Goal: Transaction & Acquisition: Purchase product/service

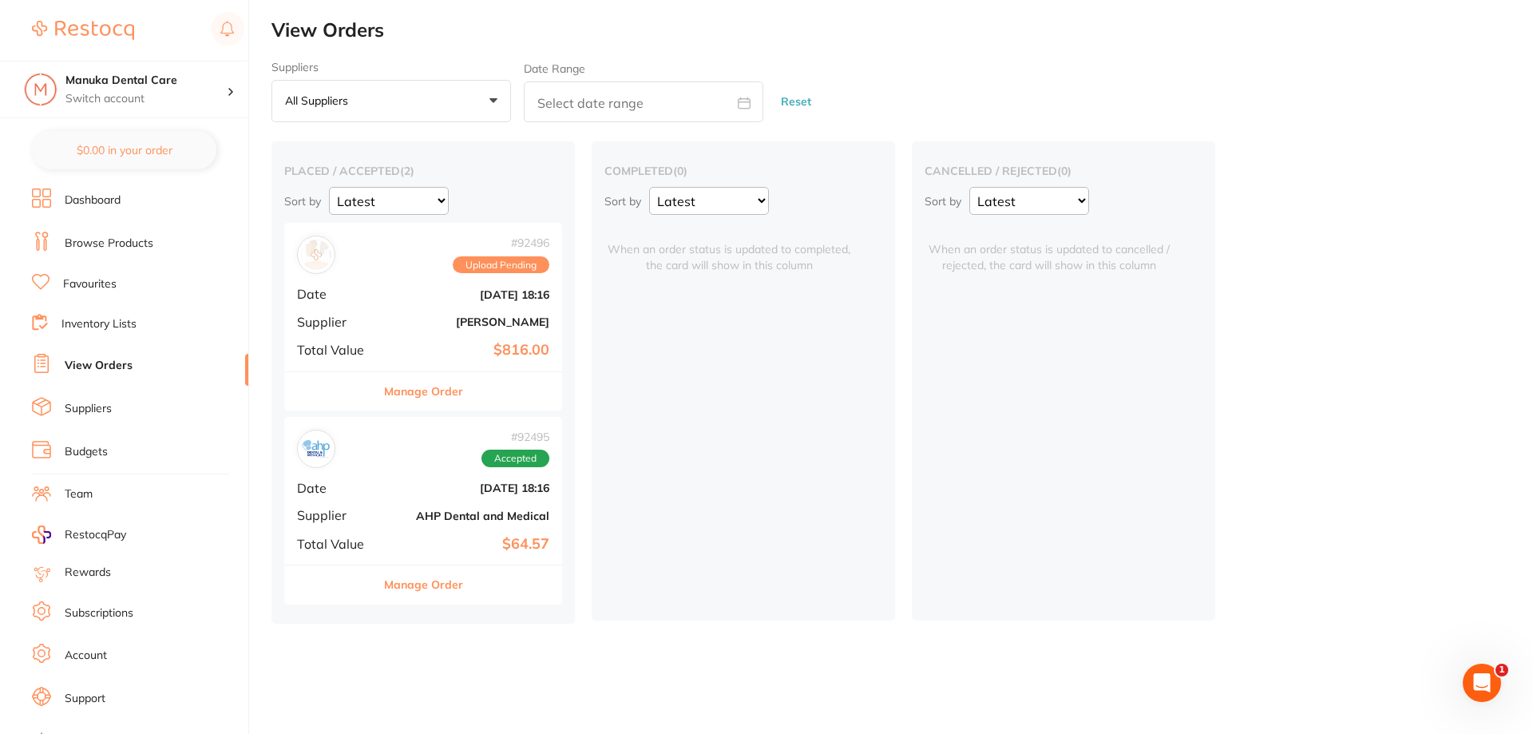
click at [505, 399] on div "Manage Order" at bounding box center [423, 390] width 278 height 39
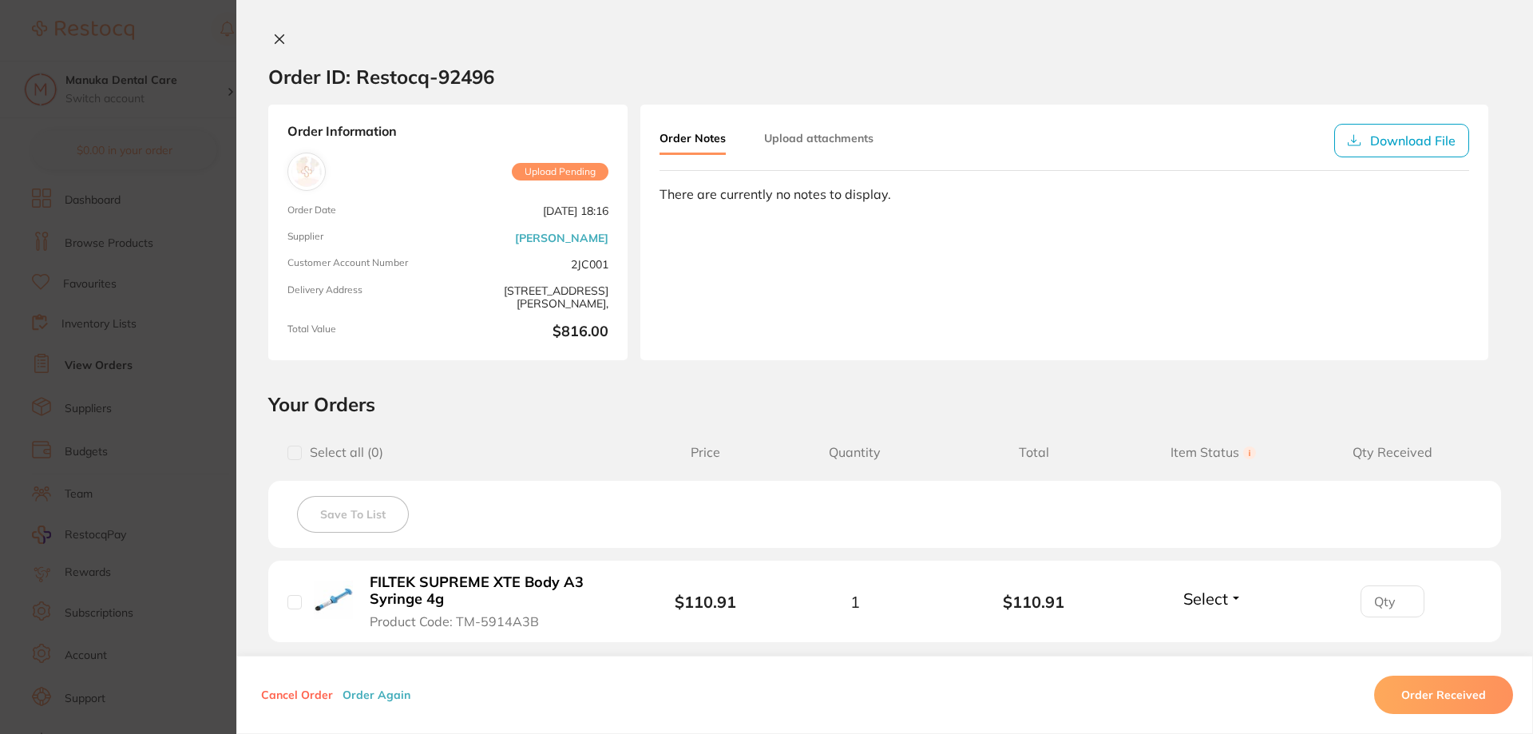
click at [1450, 691] on button "Order Received" at bounding box center [1443, 695] width 139 height 38
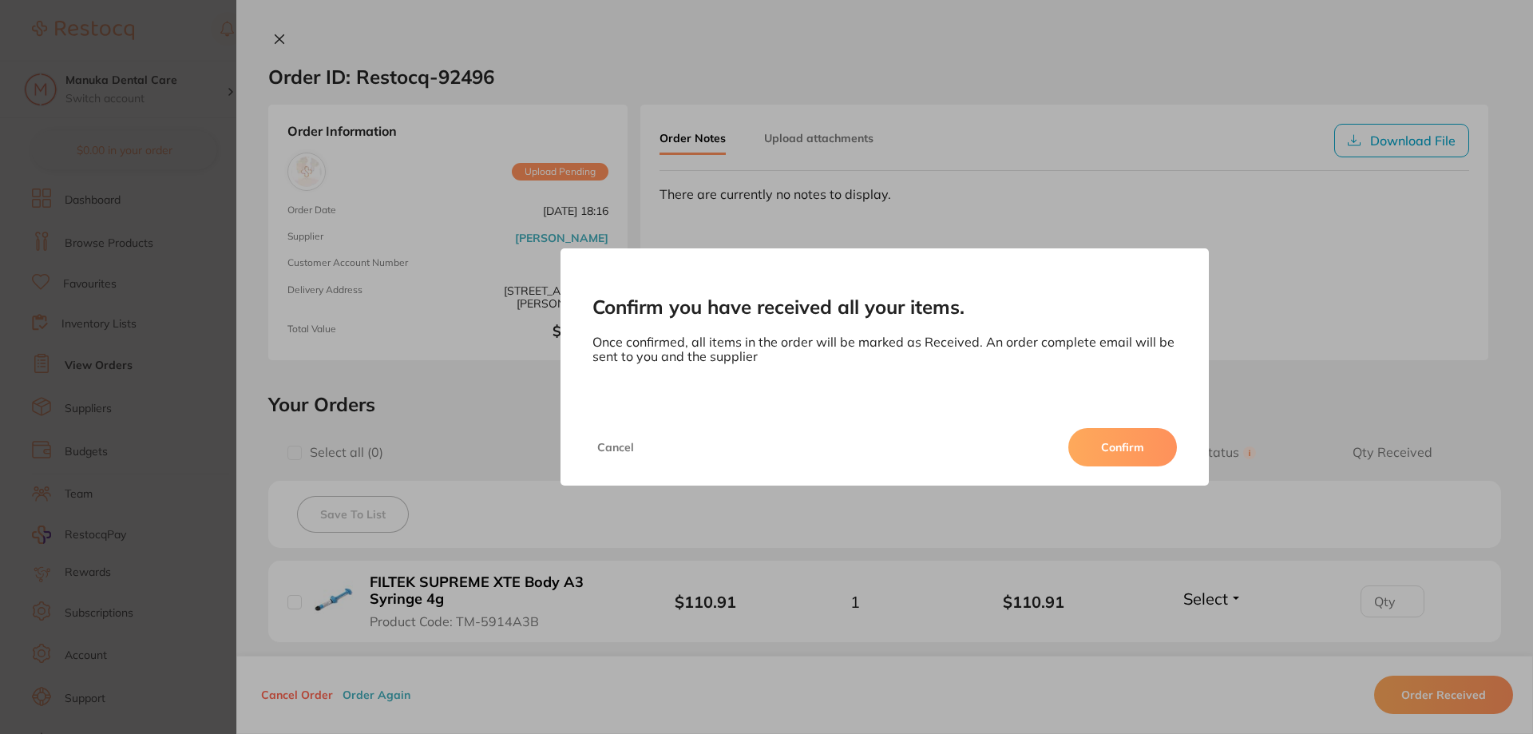
click at [1263, 384] on div "Confirm you have received all your items. Once confirmed, all items in the orde…" at bounding box center [884, 367] width 1297 height 734
click at [616, 454] on button "Cancel" at bounding box center [616, 447] width 46 height 38
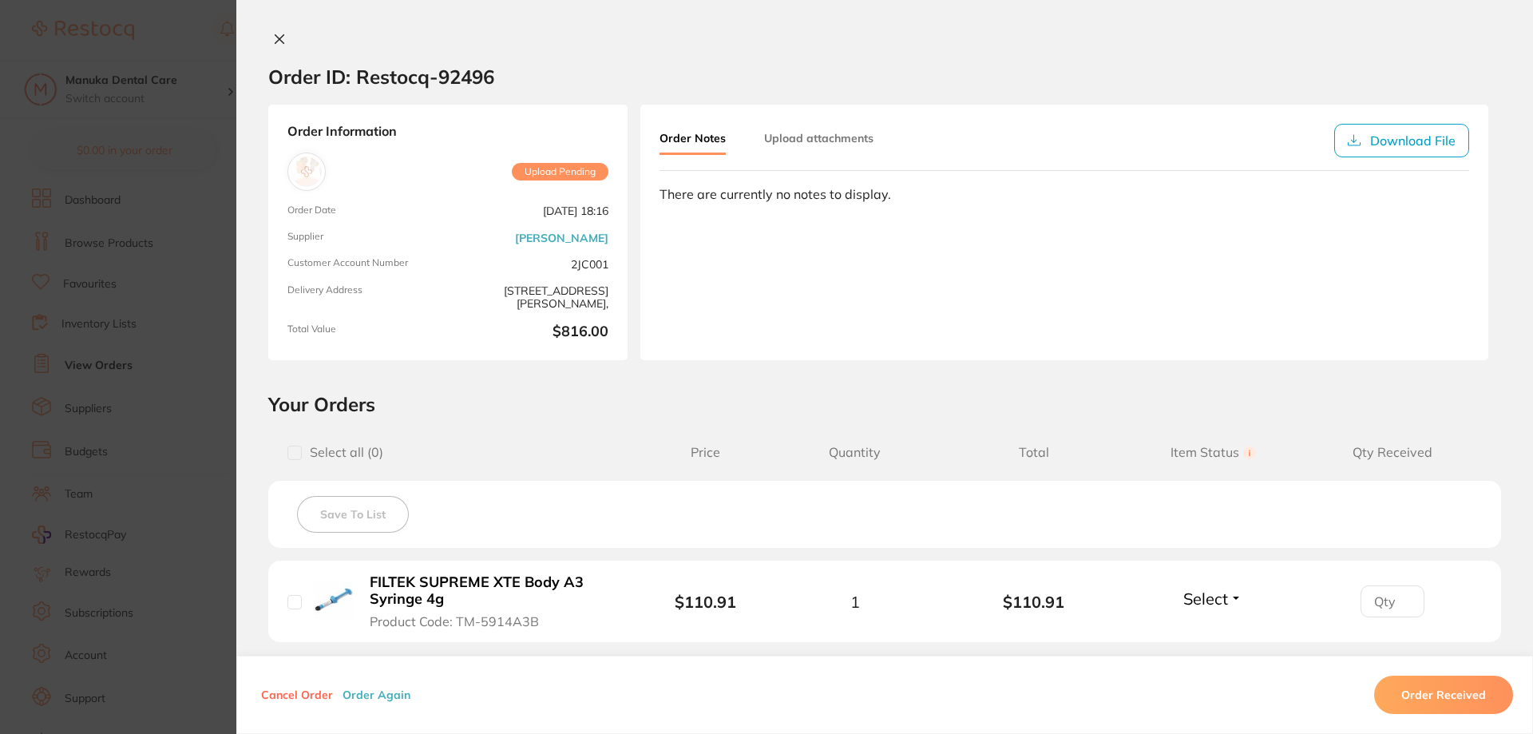
scroll to position [426, 0]
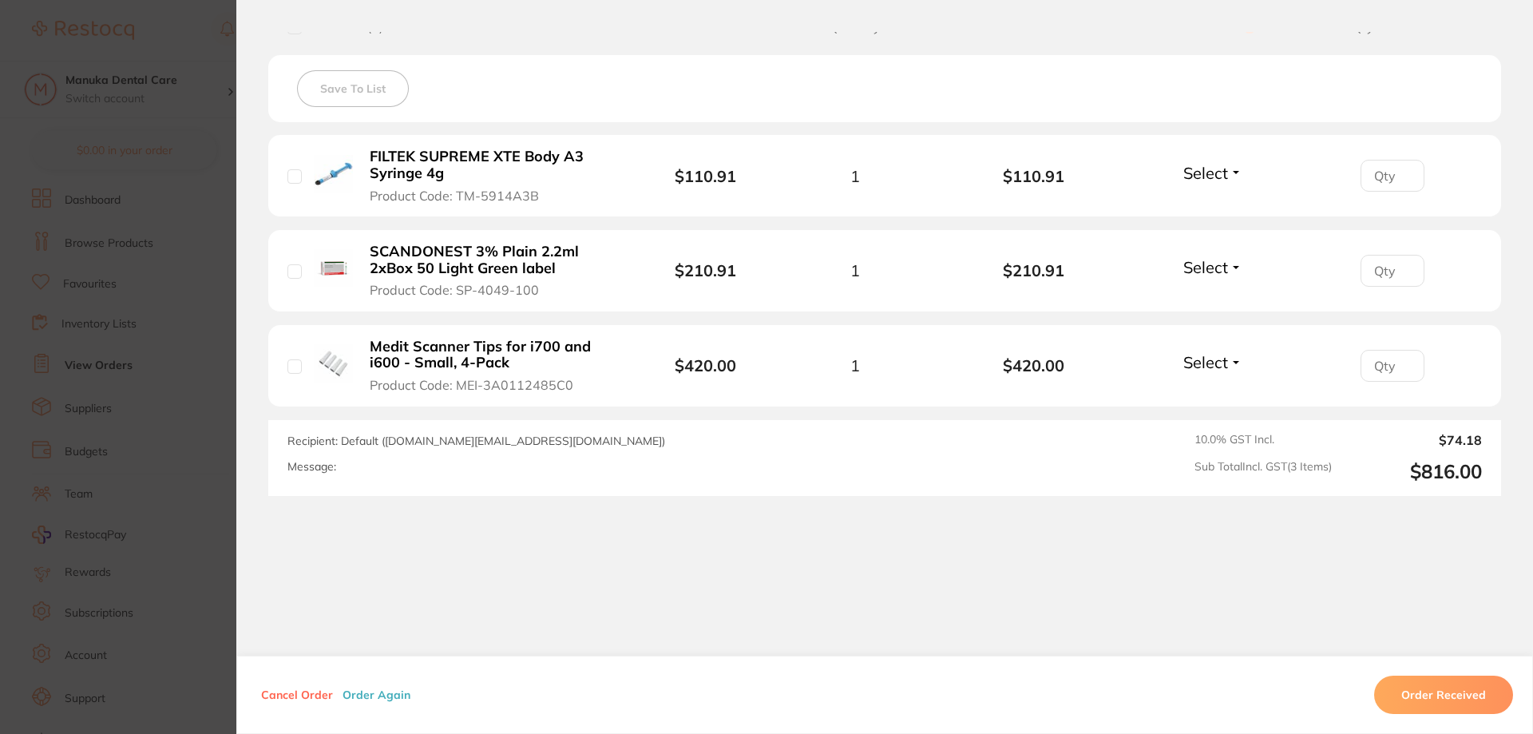
click at [292, 177] on input "checkbox" at bounding box center [294, 176] width 14 height 14
checkbox input "true"
click at [292, 267] on input "checkbox" at bounding box center [294, 271] width 14 height 14
click at [294, 268] on input "checkbox" at bounding box center [294, 271] width 14 height 14
checkbox input "false"
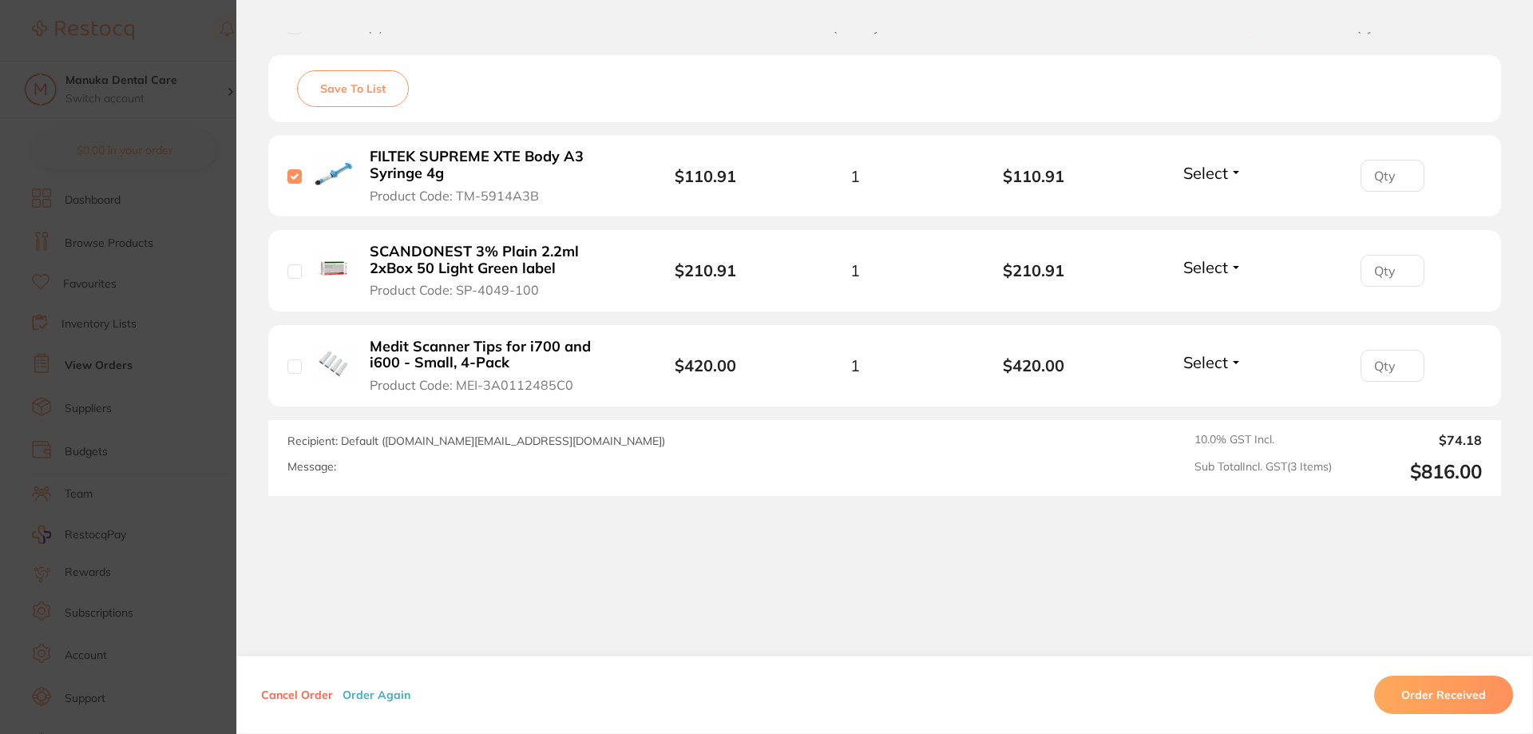
click at [288, 180] on input "checkbox" at bounding box center [294, 176] width 14 height 14
checkbox input "false"
click at [168, 262] on section "Confirm you have received all your items. Once confirmed, all items in the orde…" at bounding box center [766, 367] width 1533 height 734
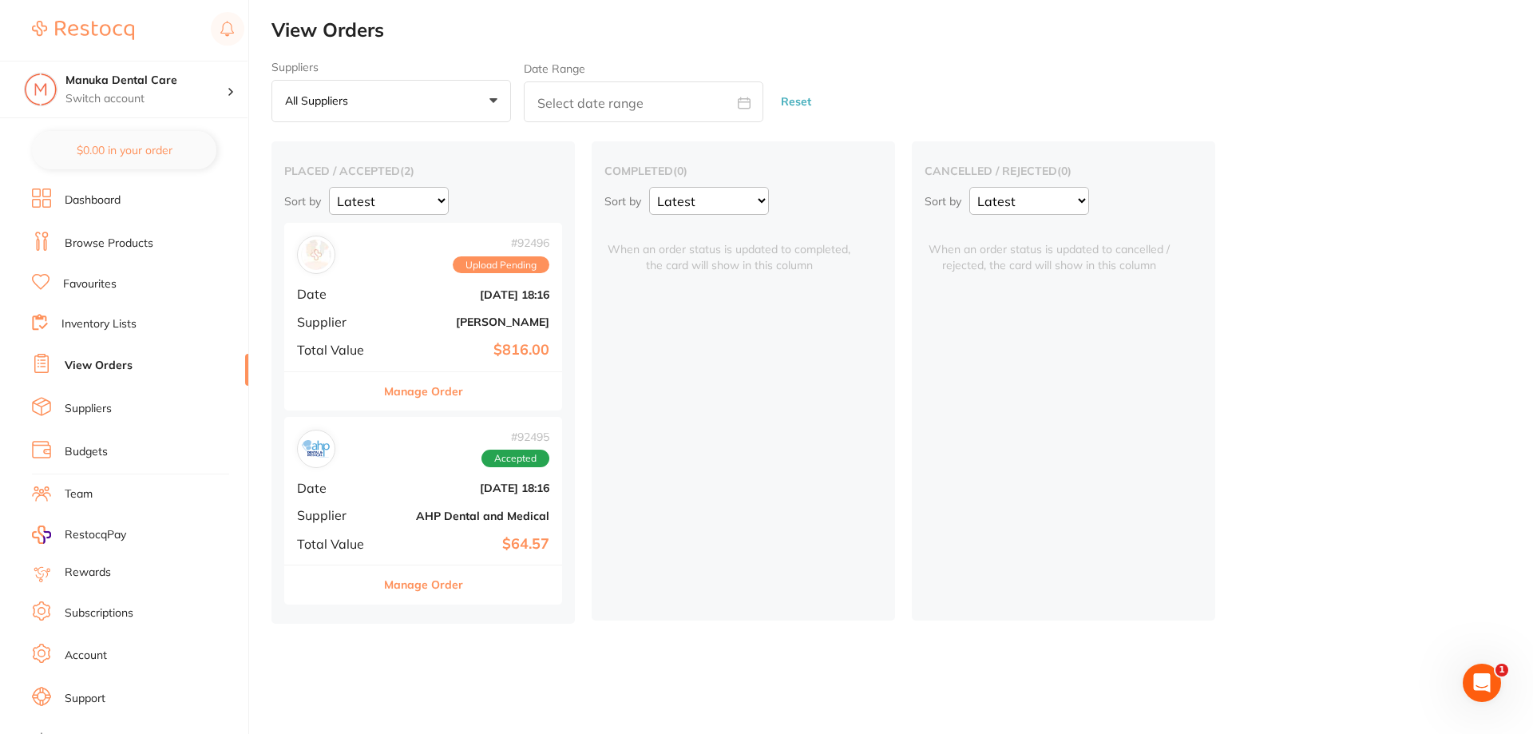
click at [453, 565] on button "Manage Order" at bounding box center [423, 584] width 79 height 38
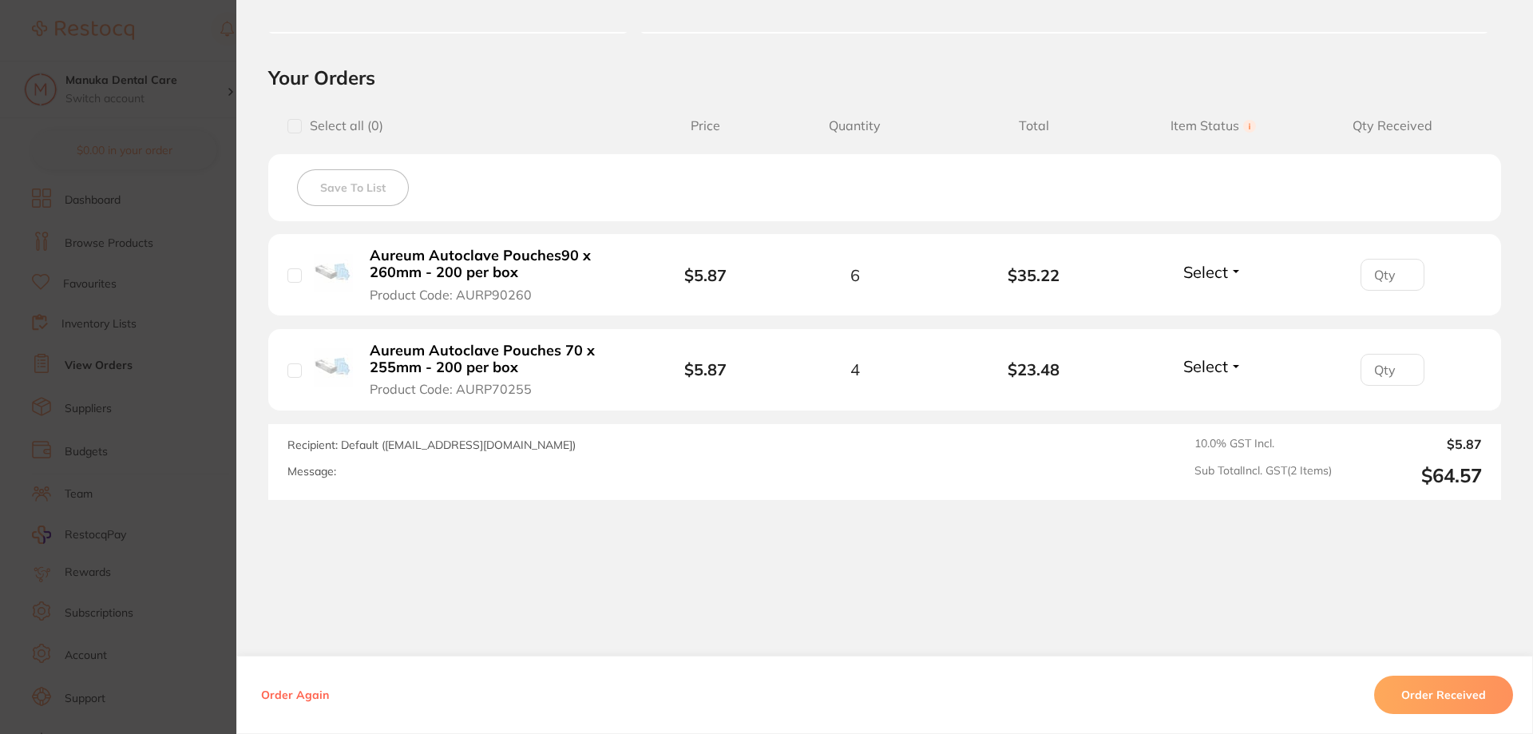
scroll to position [331, 0]
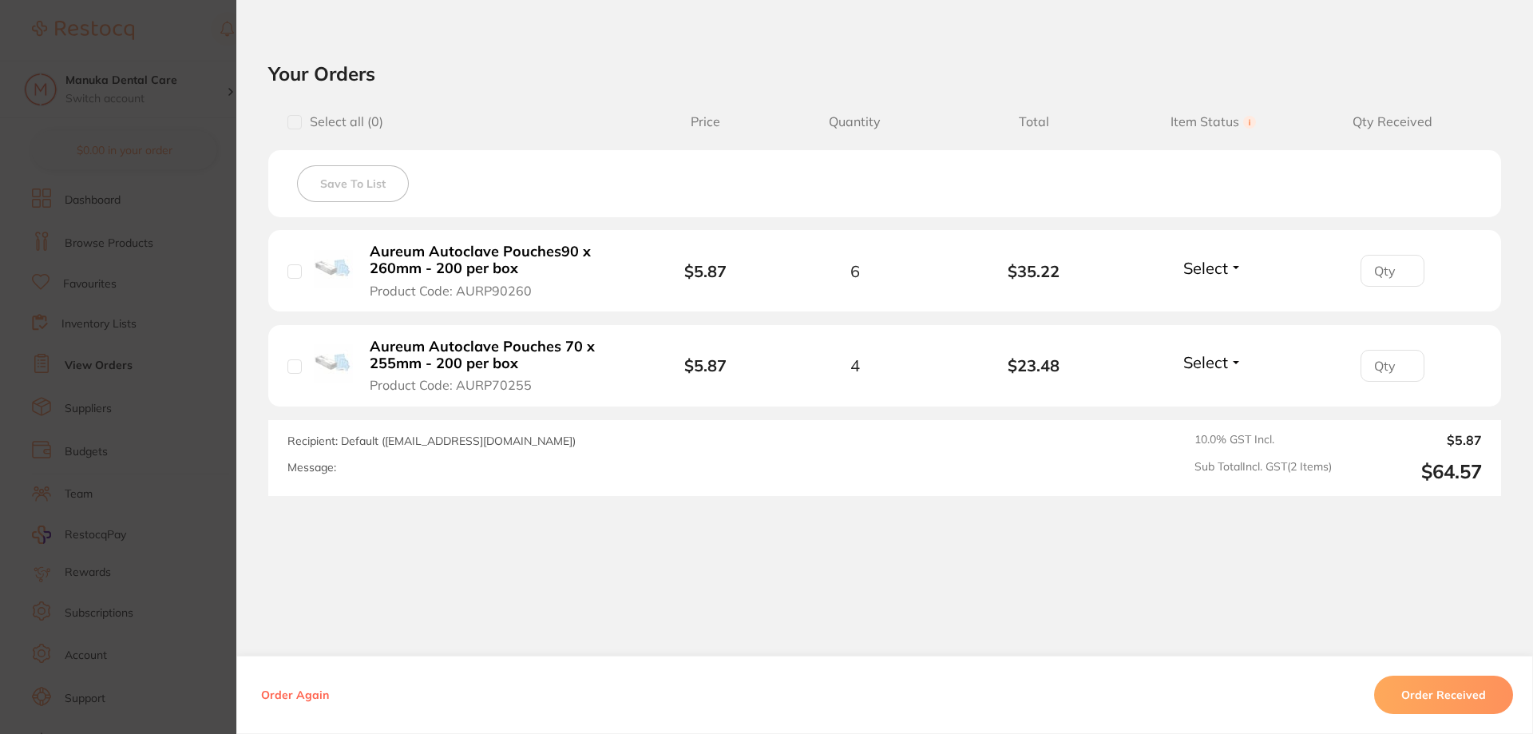
click at [1441, 677] on button "Order Received" at bounding box center [1443, 695] width 139 height 38
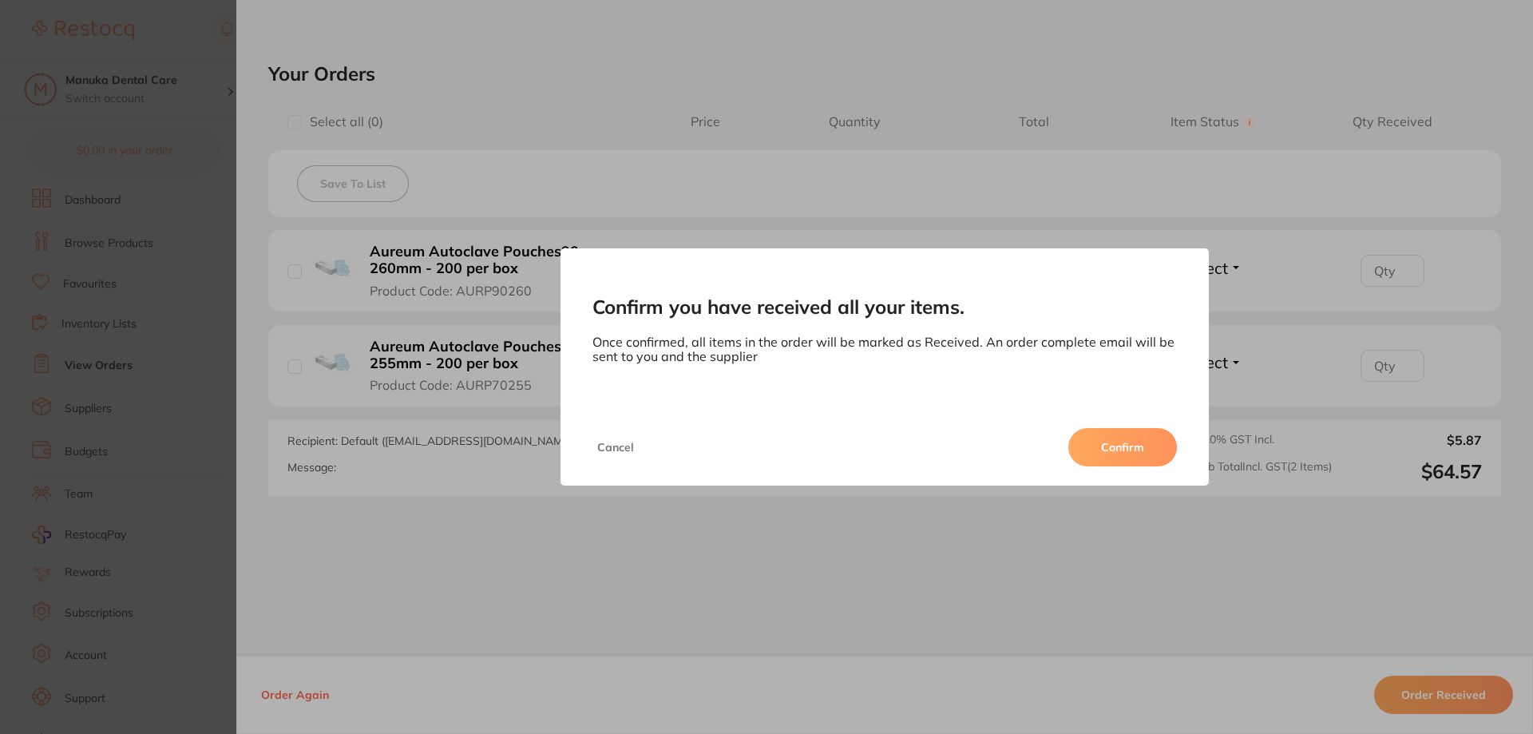
click at [1128, 453] on button "Confirm" at bounding box center [1122, 447] width 109 height 38
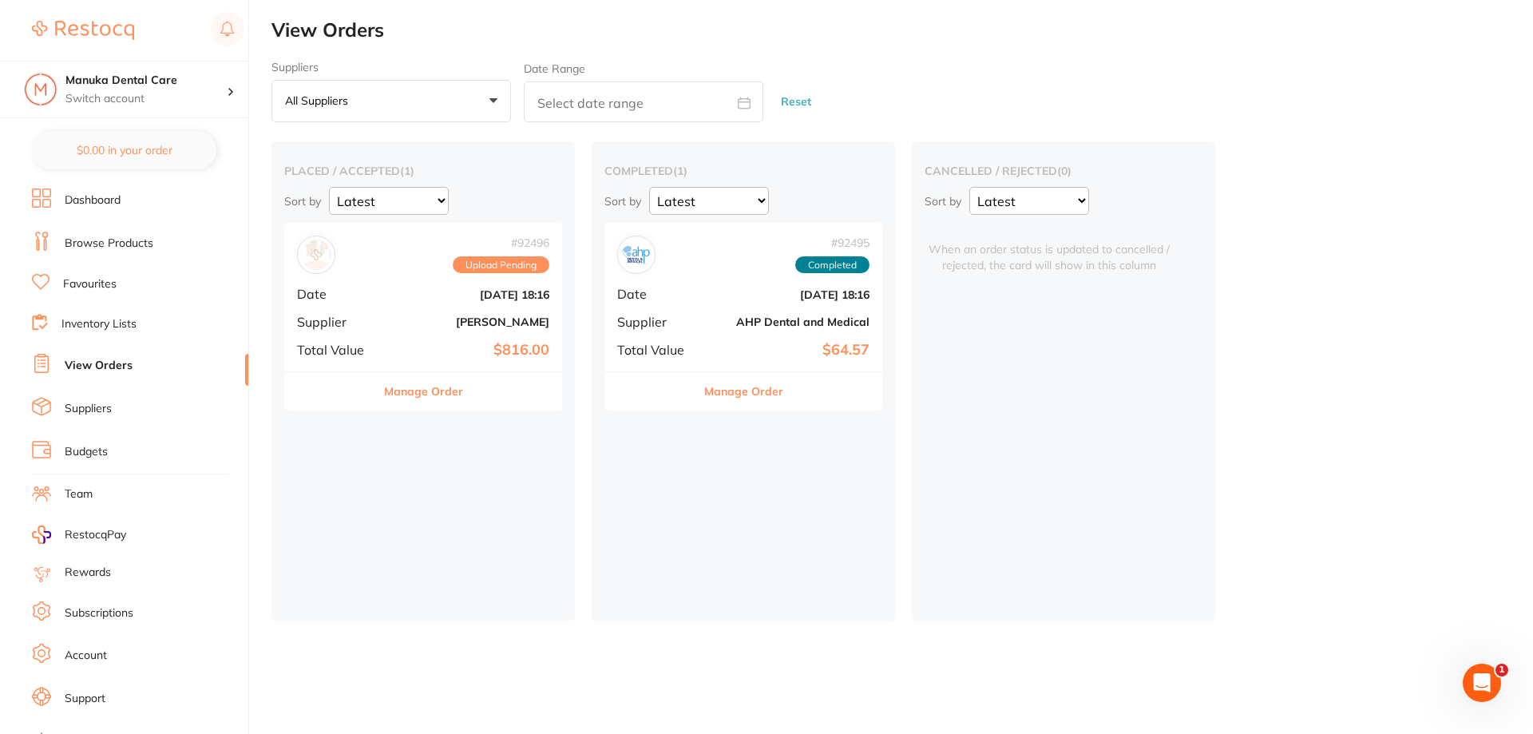
click at [128, 245] on link "Browse Products" at bounding box center [109, 244] width 89 height 16
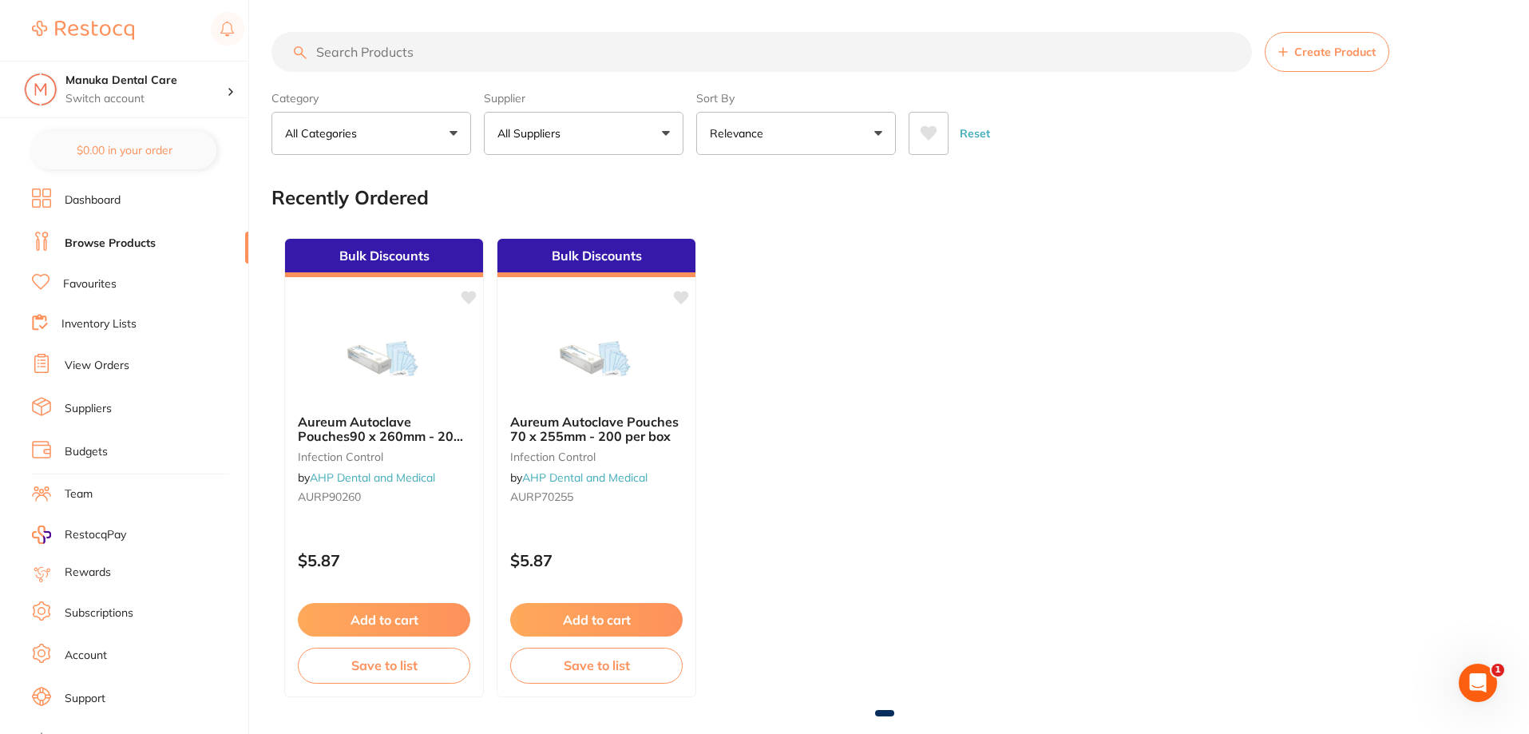
click at [452, 58] on input "search" at bounding box center [762, 52] width 981 height 40
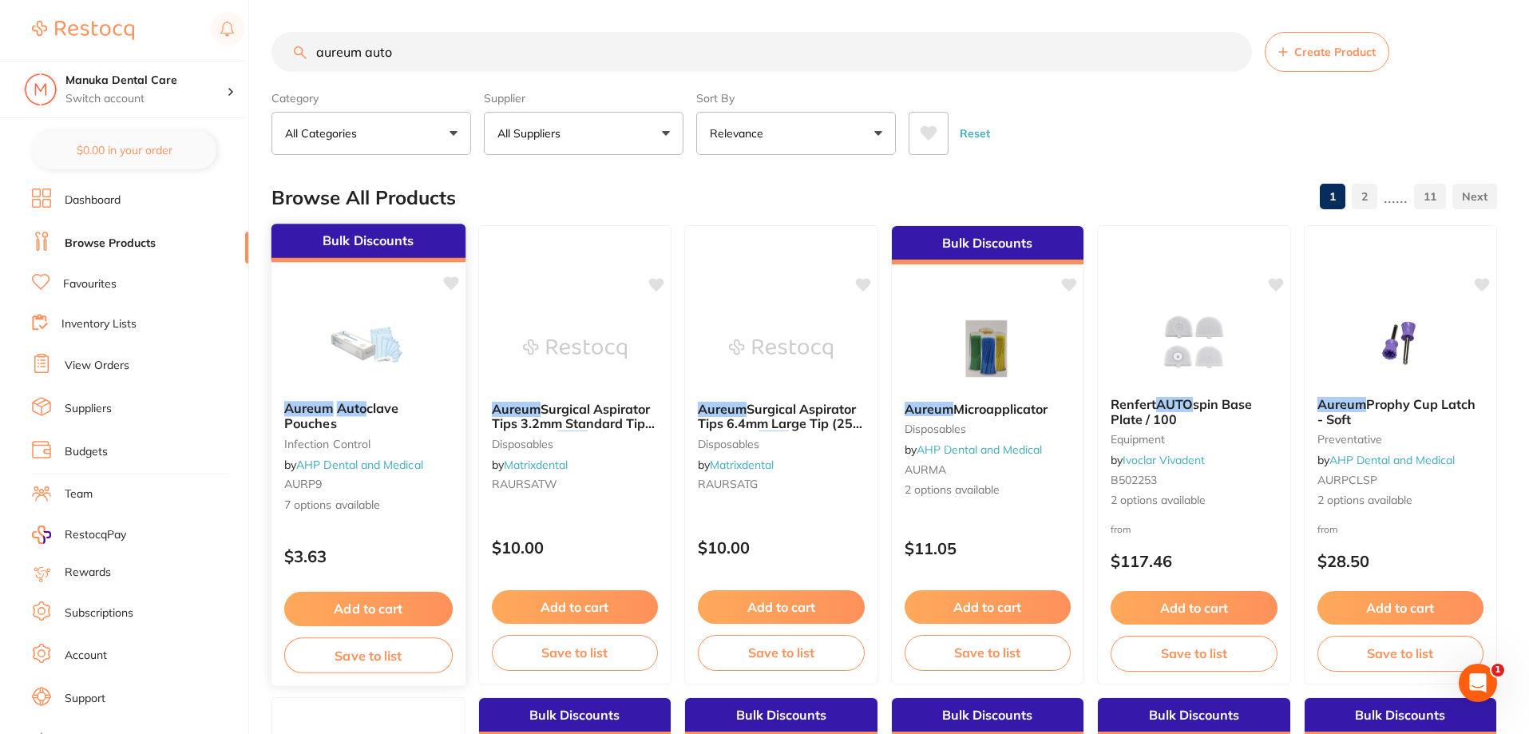
click at [397, 516] on div "Aureum Auto clave Pouches infection control by AHP Dental and Medical AURP9 7 o…" at bounding box center [369, 457] width 194 height 138
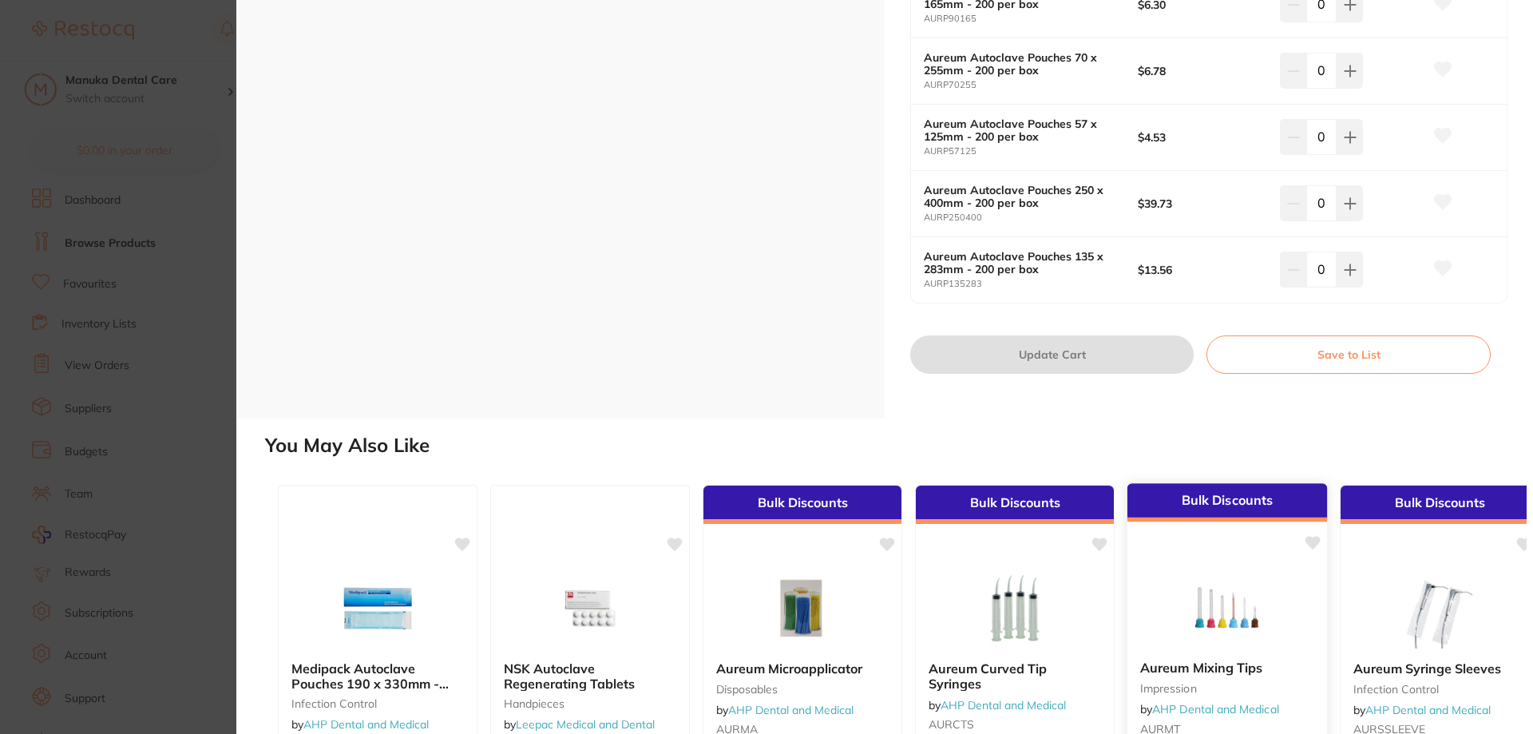
scroll to position [319, 0]
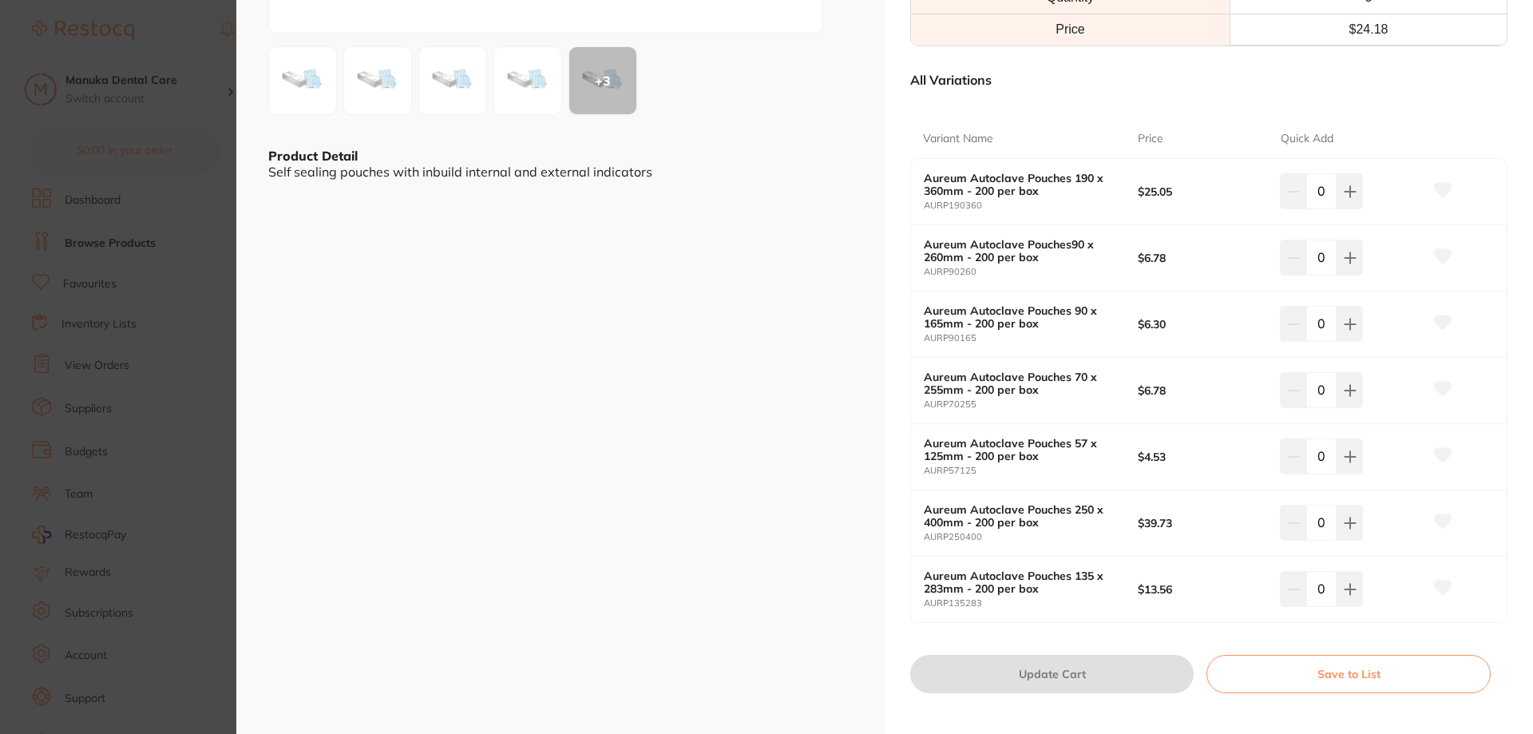
click at [1044, 612] on div "Aureum Autoclave Pouches 135 x 283mm - 200 per box AURP135283 $13.56 0" at bounding box center [1209, 589] width 596 height 65
click at [216, 125] on section "Aureum Autoclave Pouches infection control by AHP Dental and Medical Product Co…" at bounding box center [766, 367] width 1533 height 734
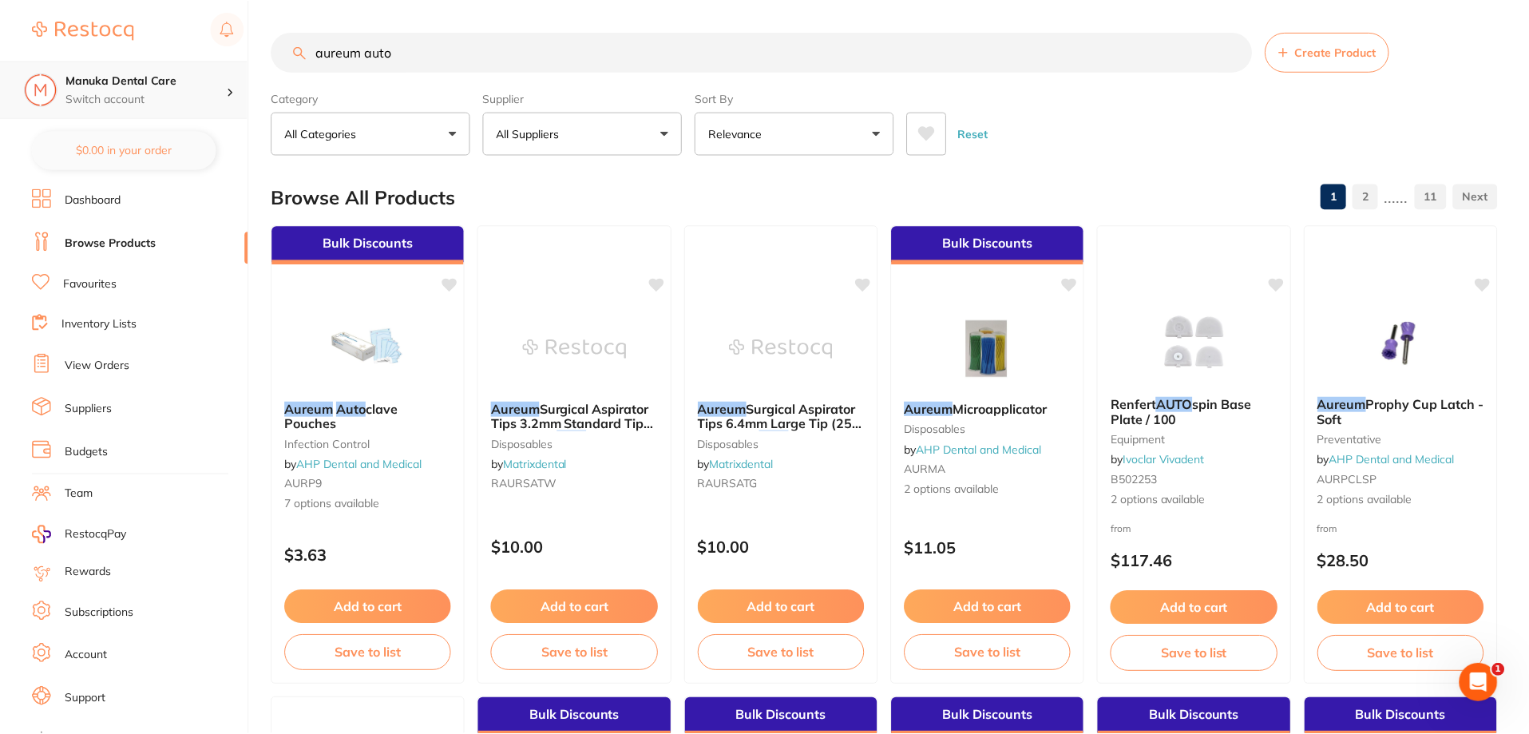
scroll to position [1, 0]
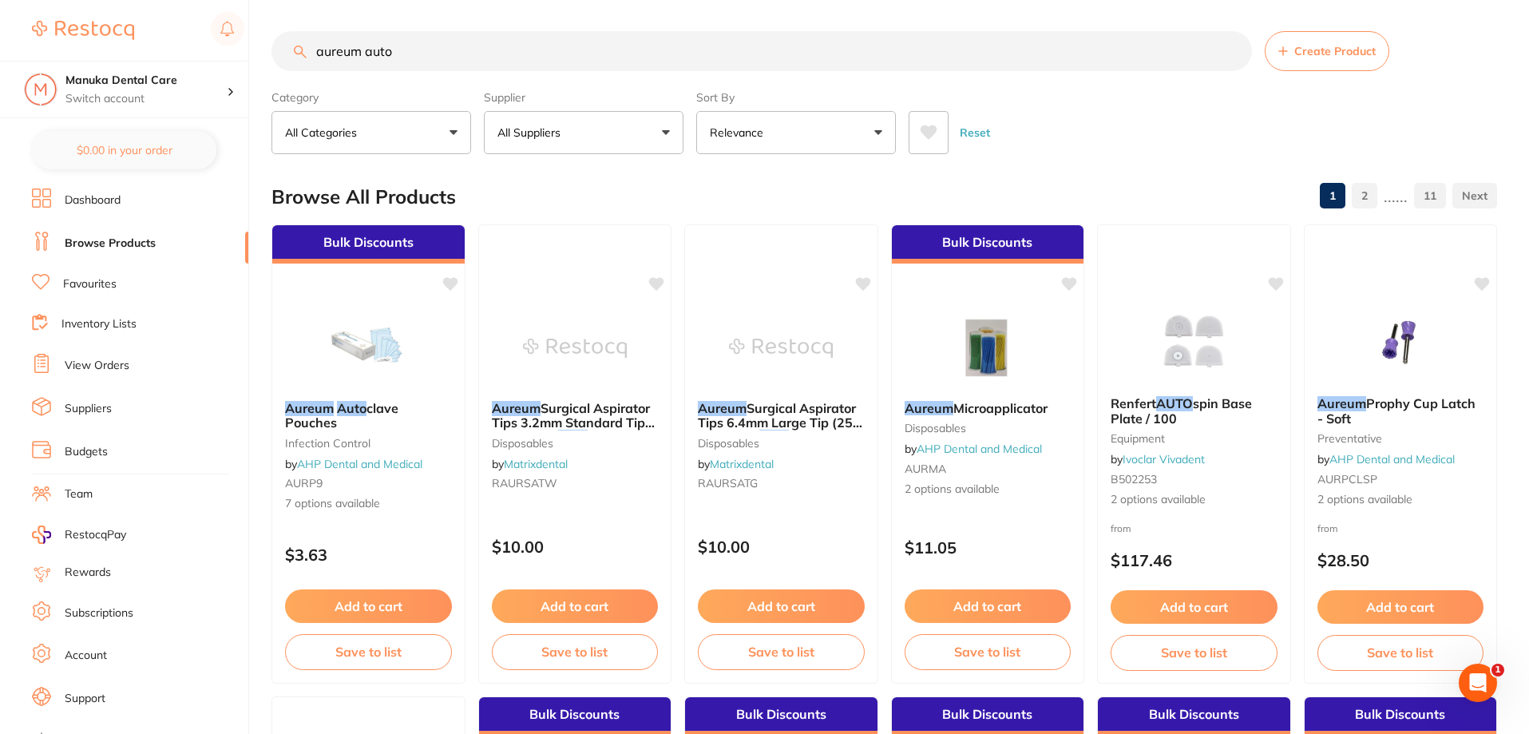
click at [365, 54] on input "aureum auto" at bounding box center [762, 51] width 981 height 40
click at [390, 51] on input "aureum auto" at bounding box center [762, 51] width 981 height 40
drag, startPoint x: 418, startPoint y: 55, endPoint x: 191, endPoint y: 34, distance: 227.7
click at [191, 34] on div "$0.00 Manuka Dental Care Switch account Manuka Dental Care $0.00 in your order …" at bounding box center [764, 366] width 1529 height 734
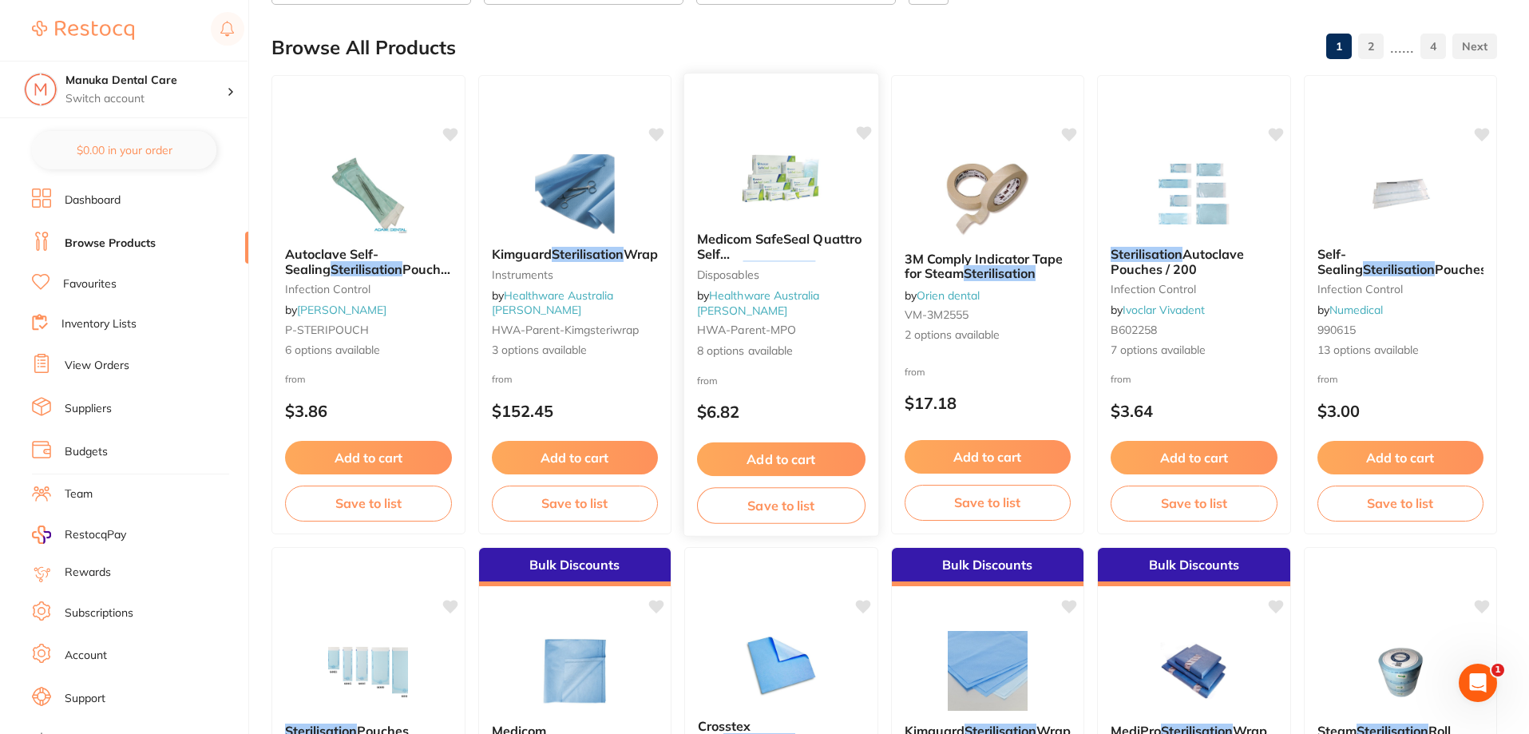
scroll to position [0, 0]
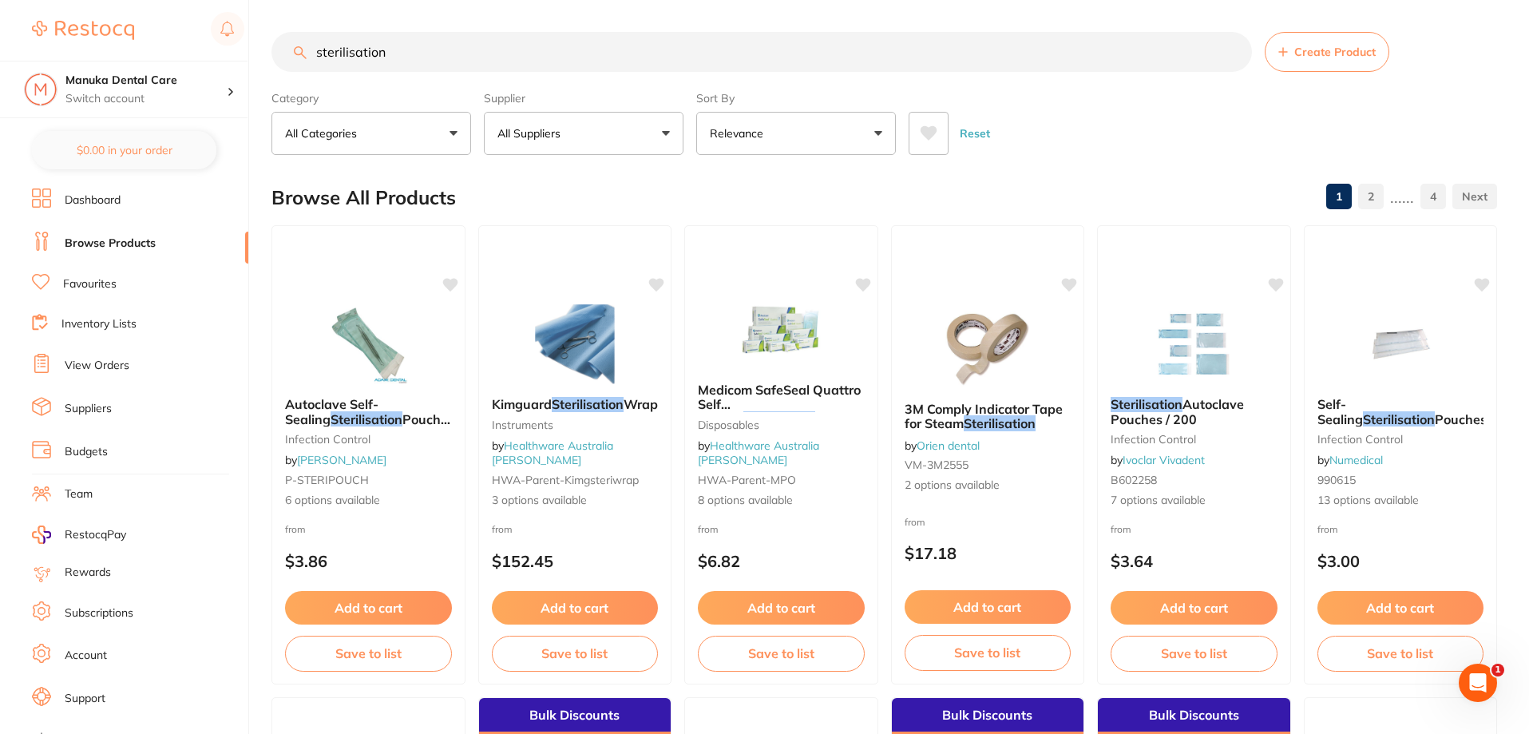
click at [362, 47] on input "sterilisation" at bounding box center [762, 52] width 981 height 40
paste input "POUCHES 130 X 255"
type input "POUCHES 130 X 255"
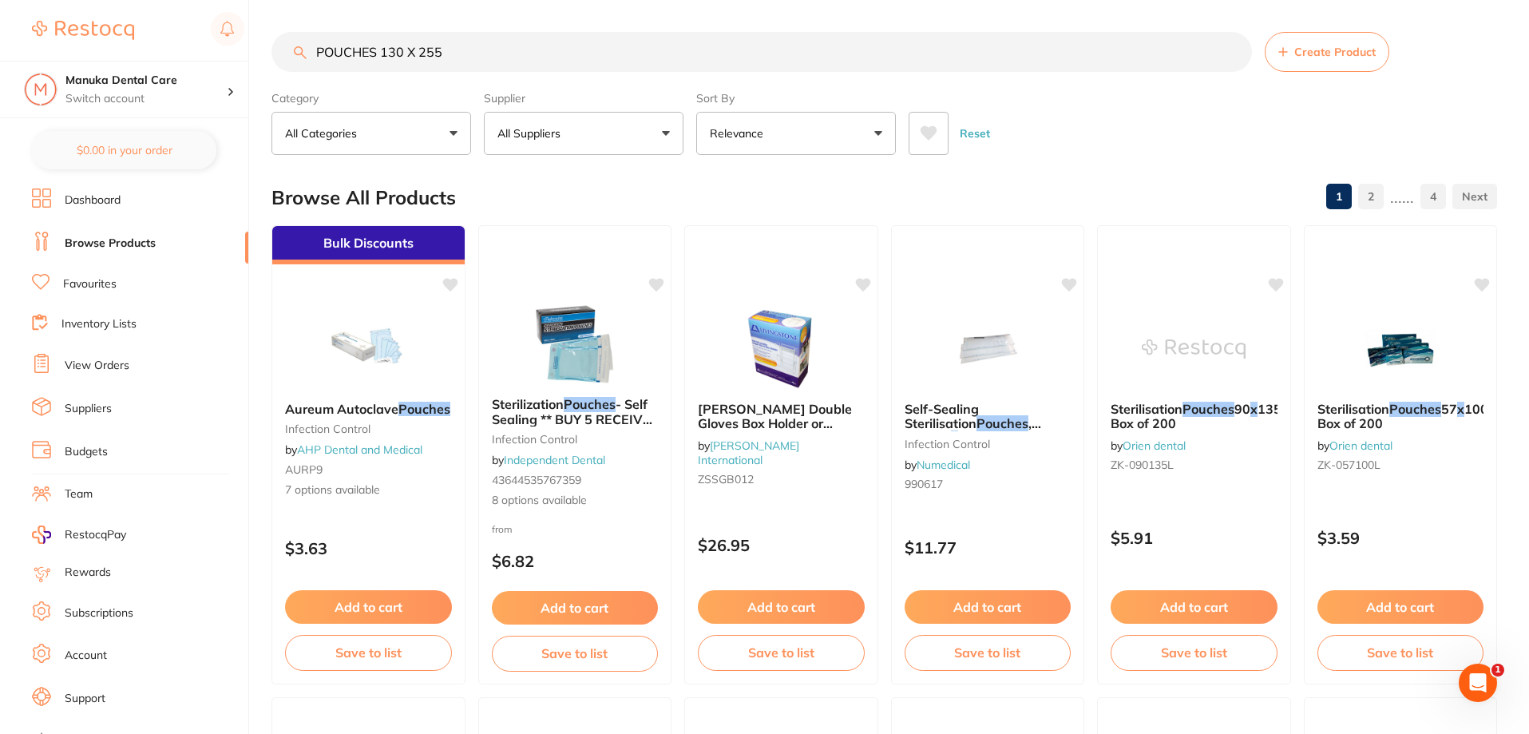
click at [669, 137] on button "All Suppliers" at bounding box center [584, 133] width 200 height 43
type input "d"
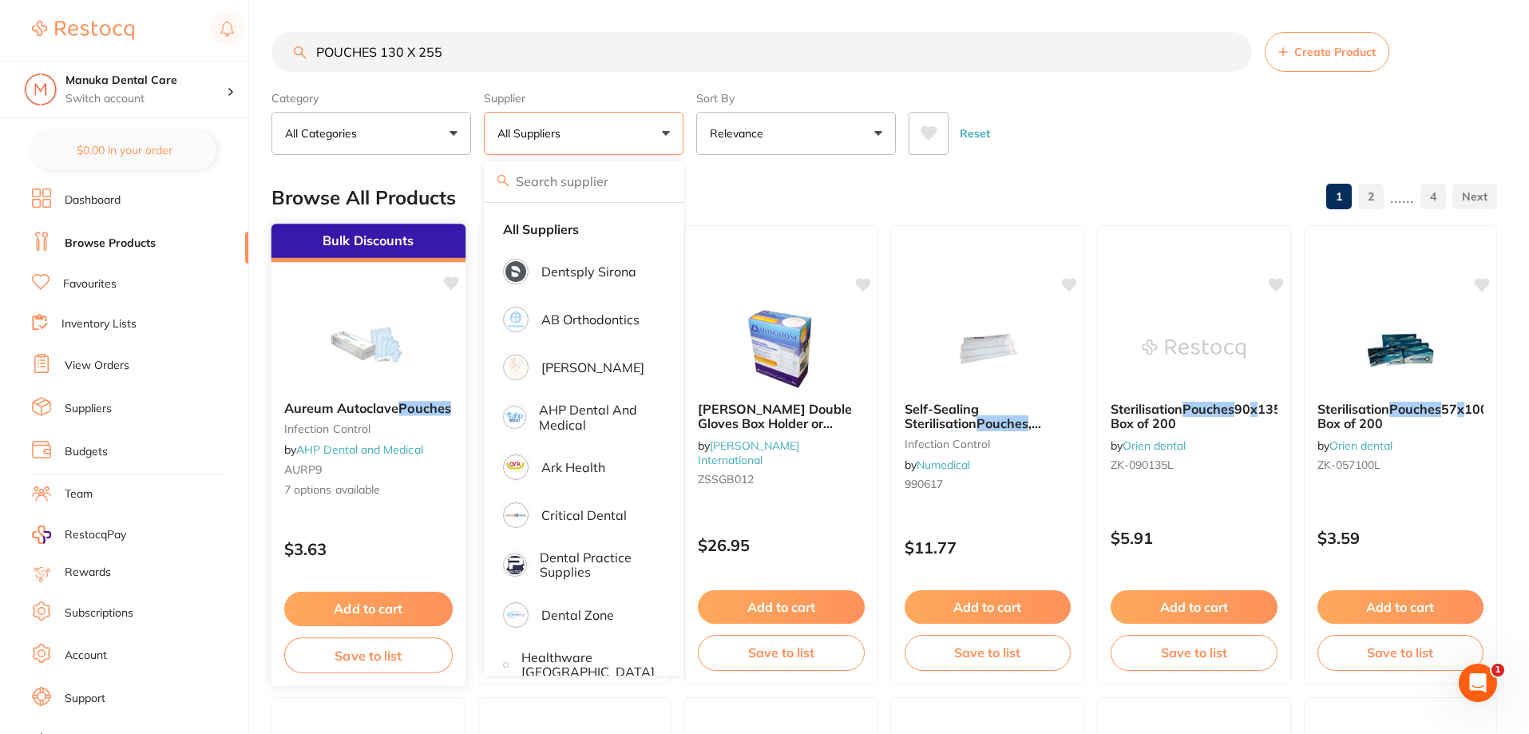
click at [410, 498] on span "7 options available" at bounding box center [368, 490] width 168 height 16
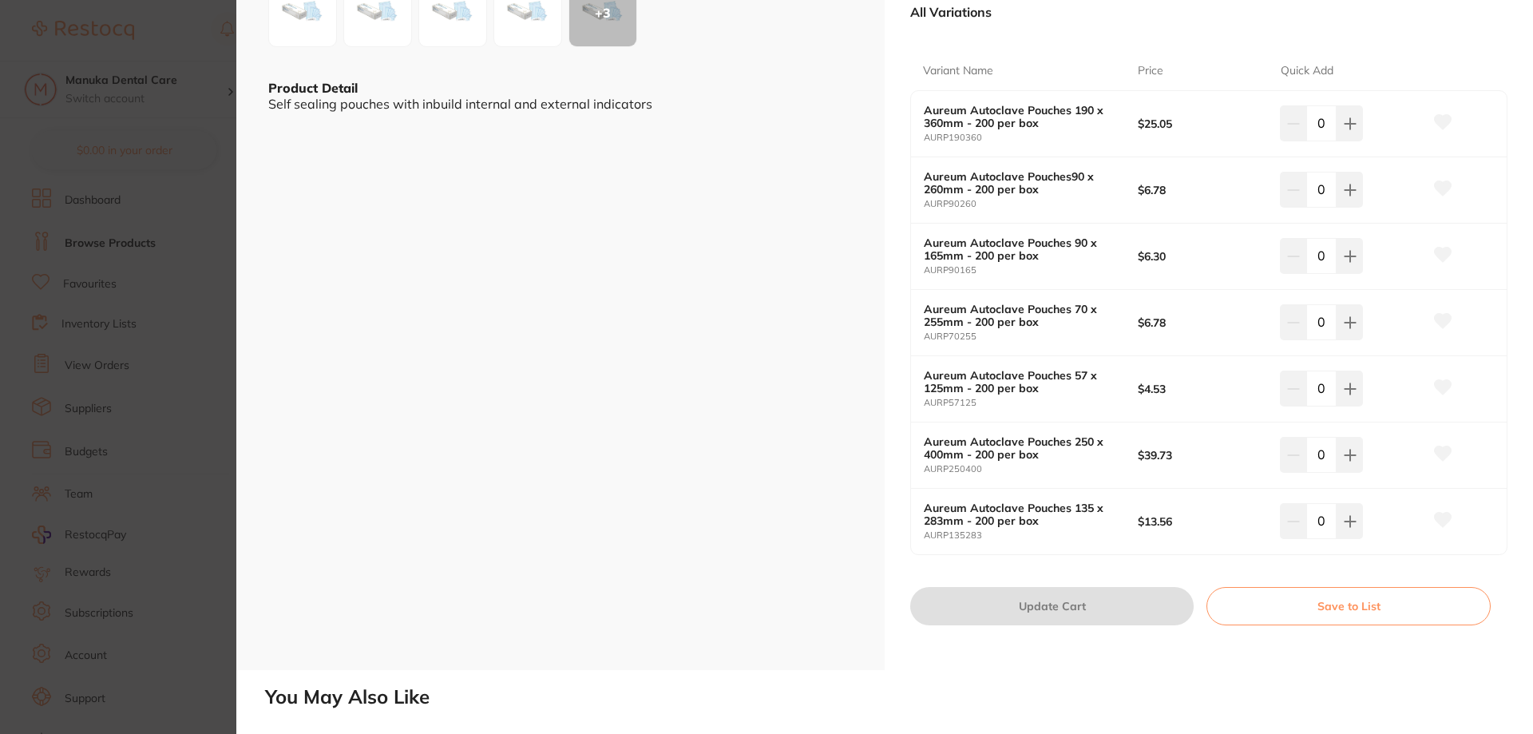
scroll to position [240, 0]
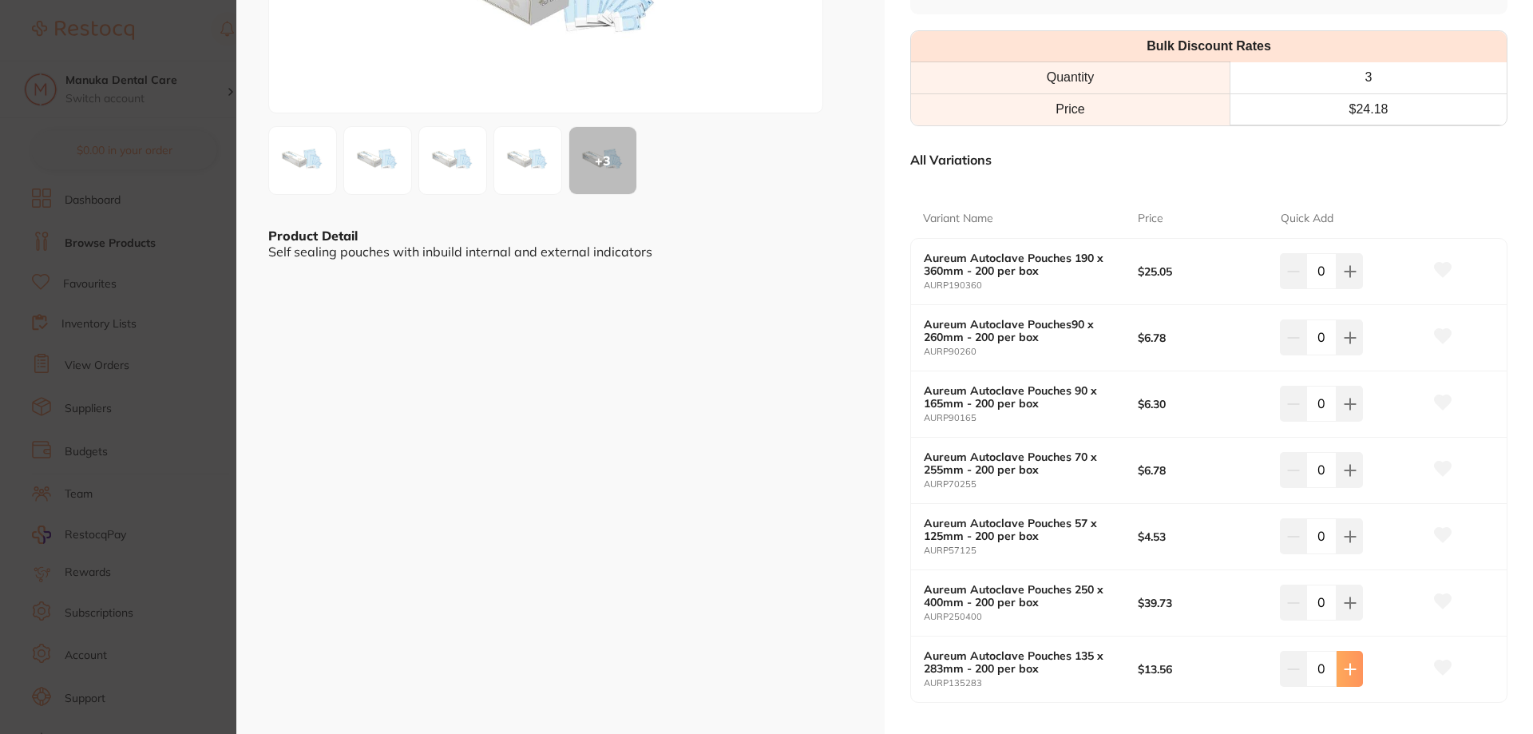
click at [1342, 680] on button at bounding box center [1350, 668] width 26 height 35
type input "1"
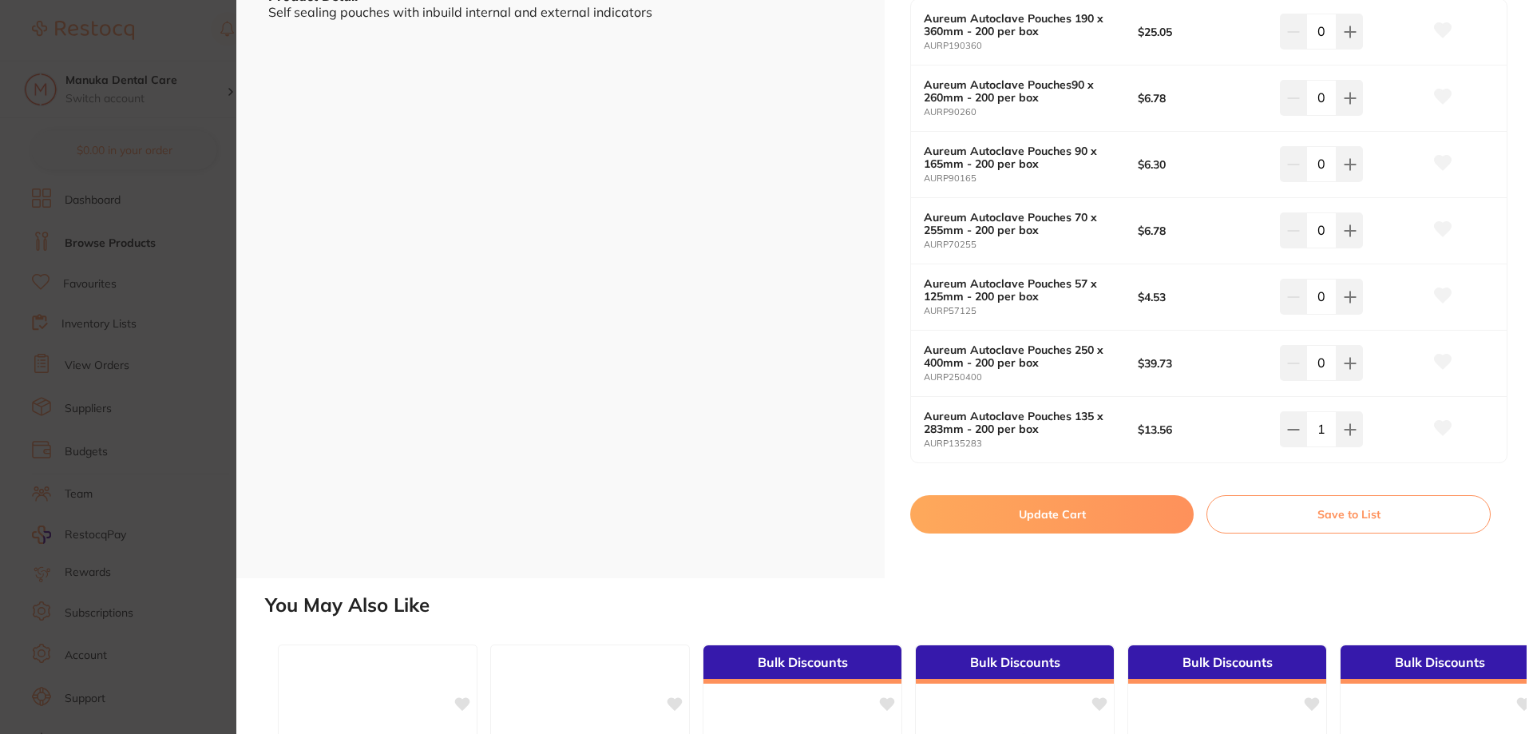
scroll to position [559, 0]
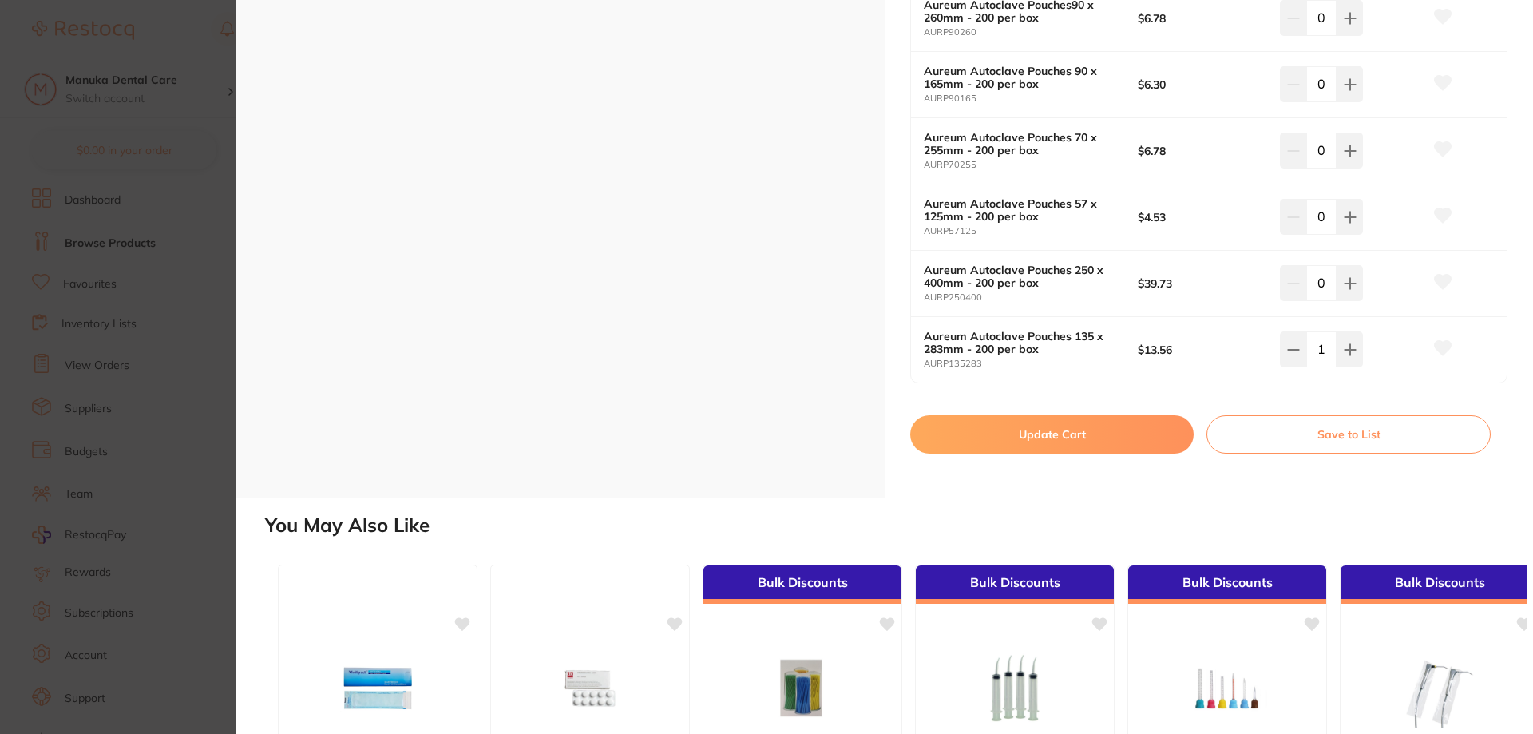
click at [1130, 441] on button "Update Cart" at bounding box center [1051, 434] width 283 height 38
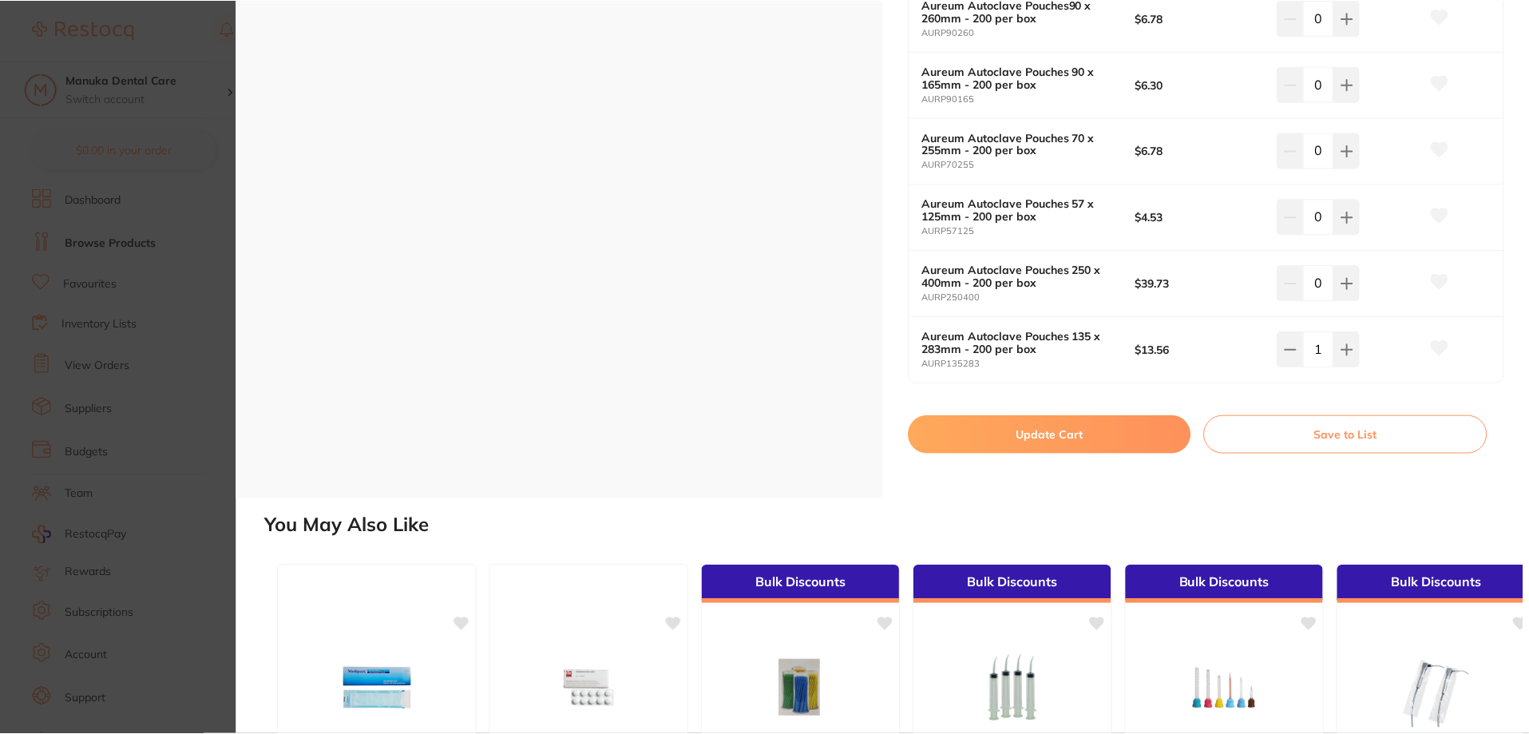
scroll to position [6, 0]
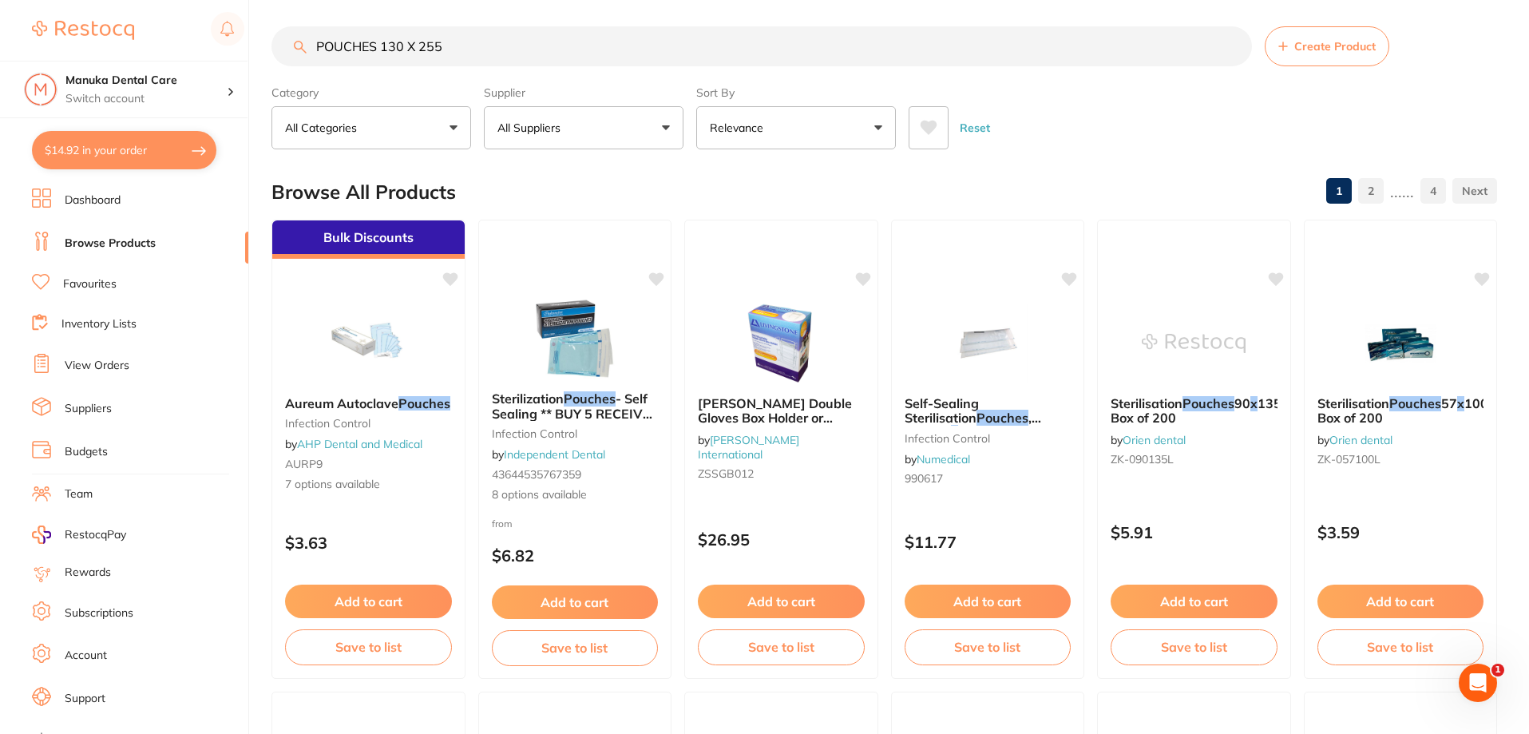
click at [98, 156] on button "$14.92 in your order" at bounding box center [124, 150] width 184 height 38
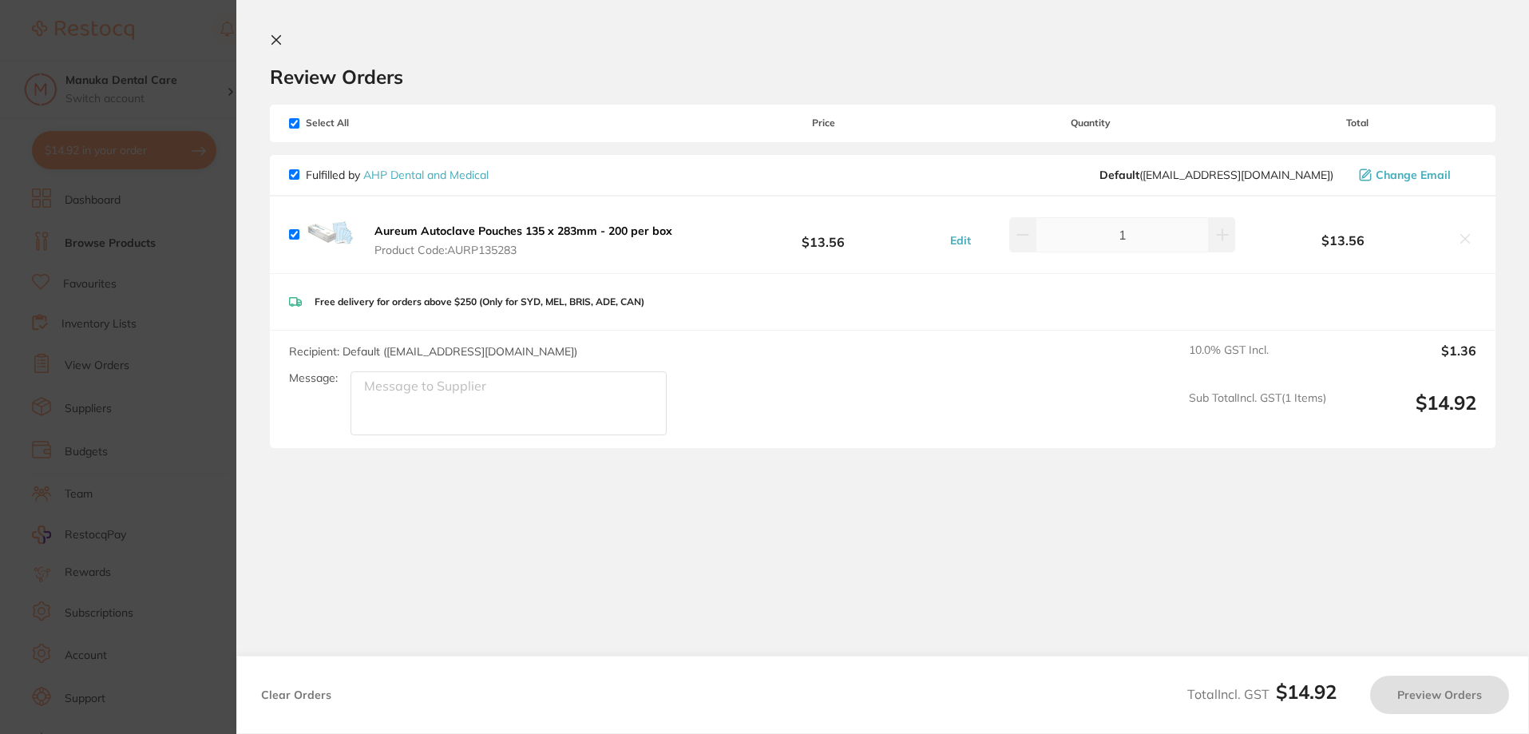
checkbox input "true"
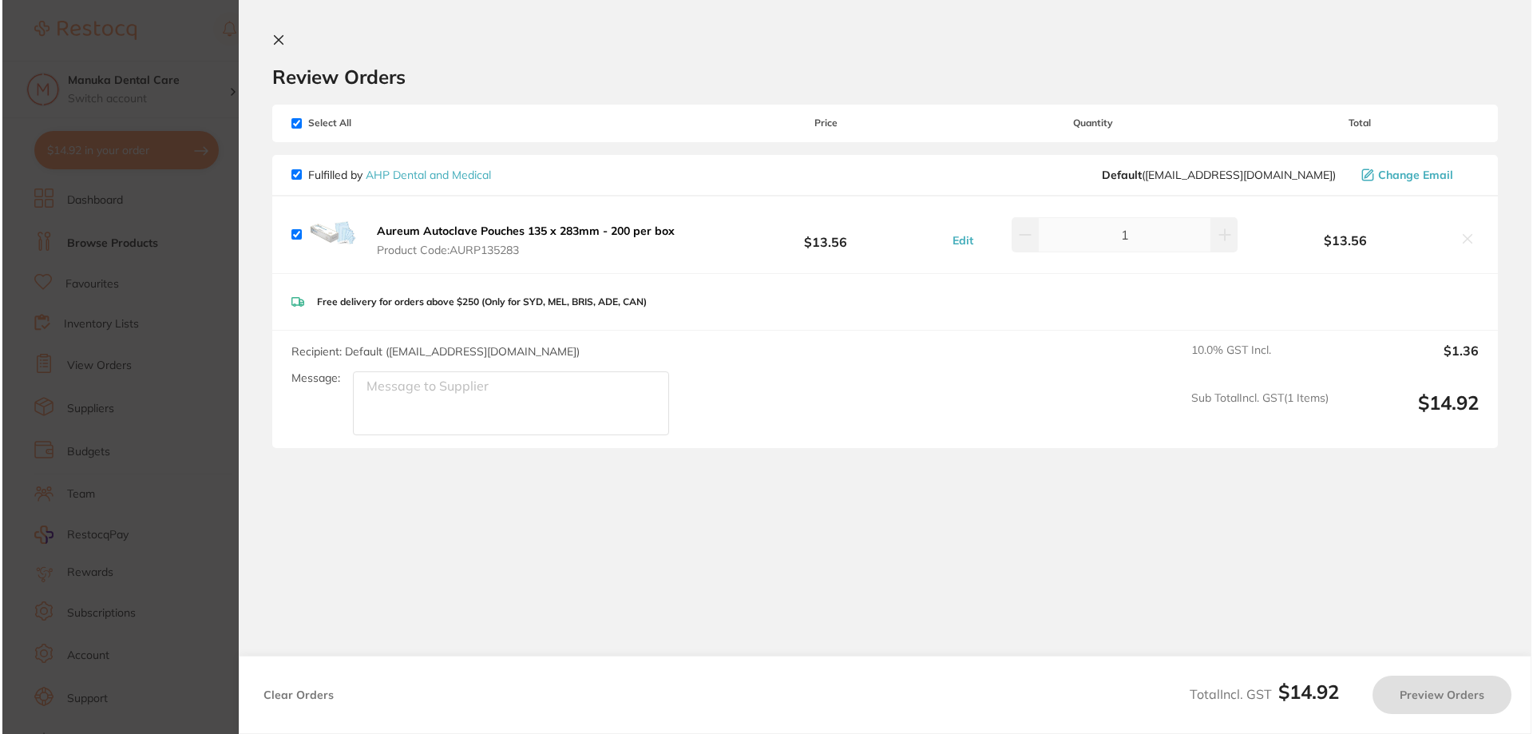
scroll to position [0, 0]
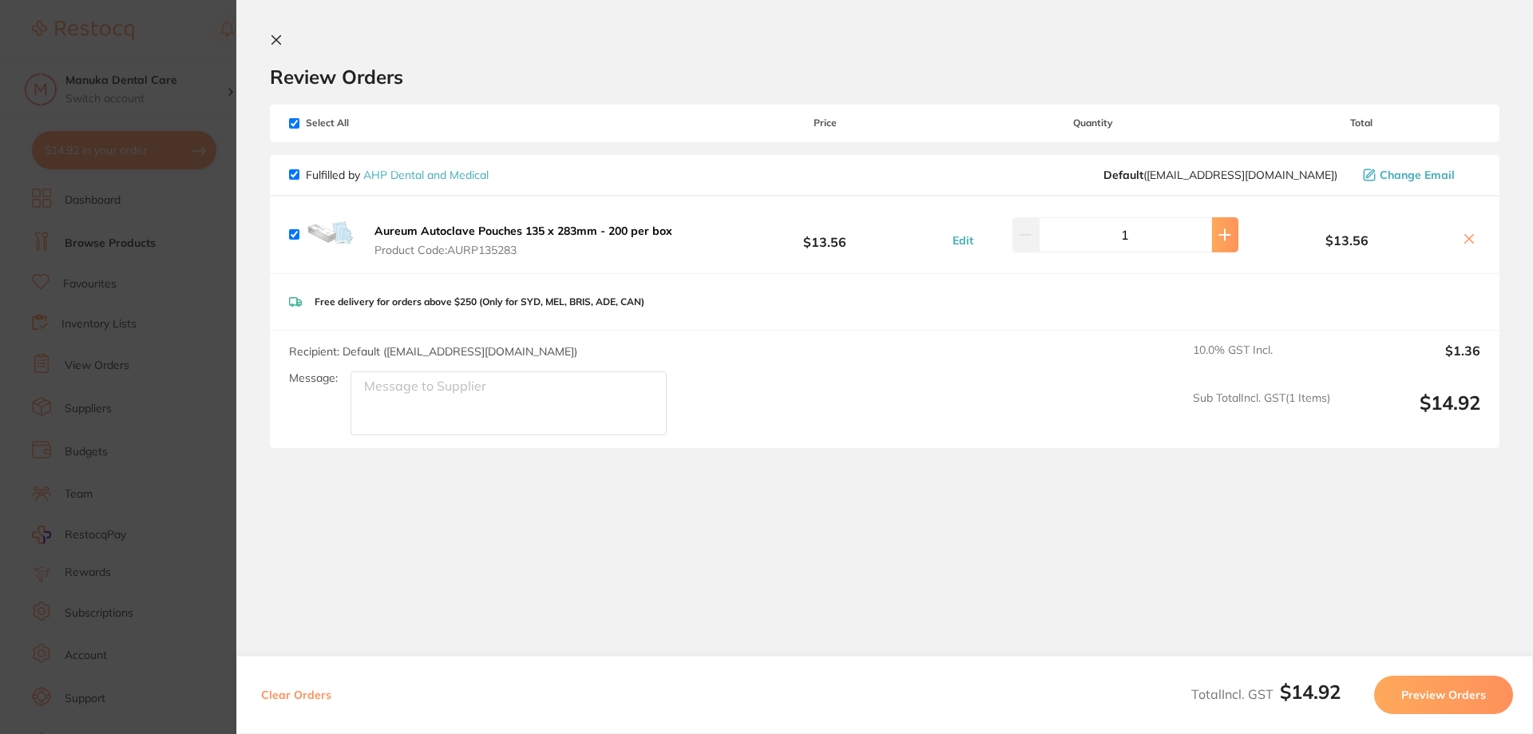
click at [1215, 244] on button at bounding box center [1225, 234] width 26 height 35
type input "2"
click at [1446, 687] on button "Preview Orders" at bounding box center [1443, 695] width 139 height 38
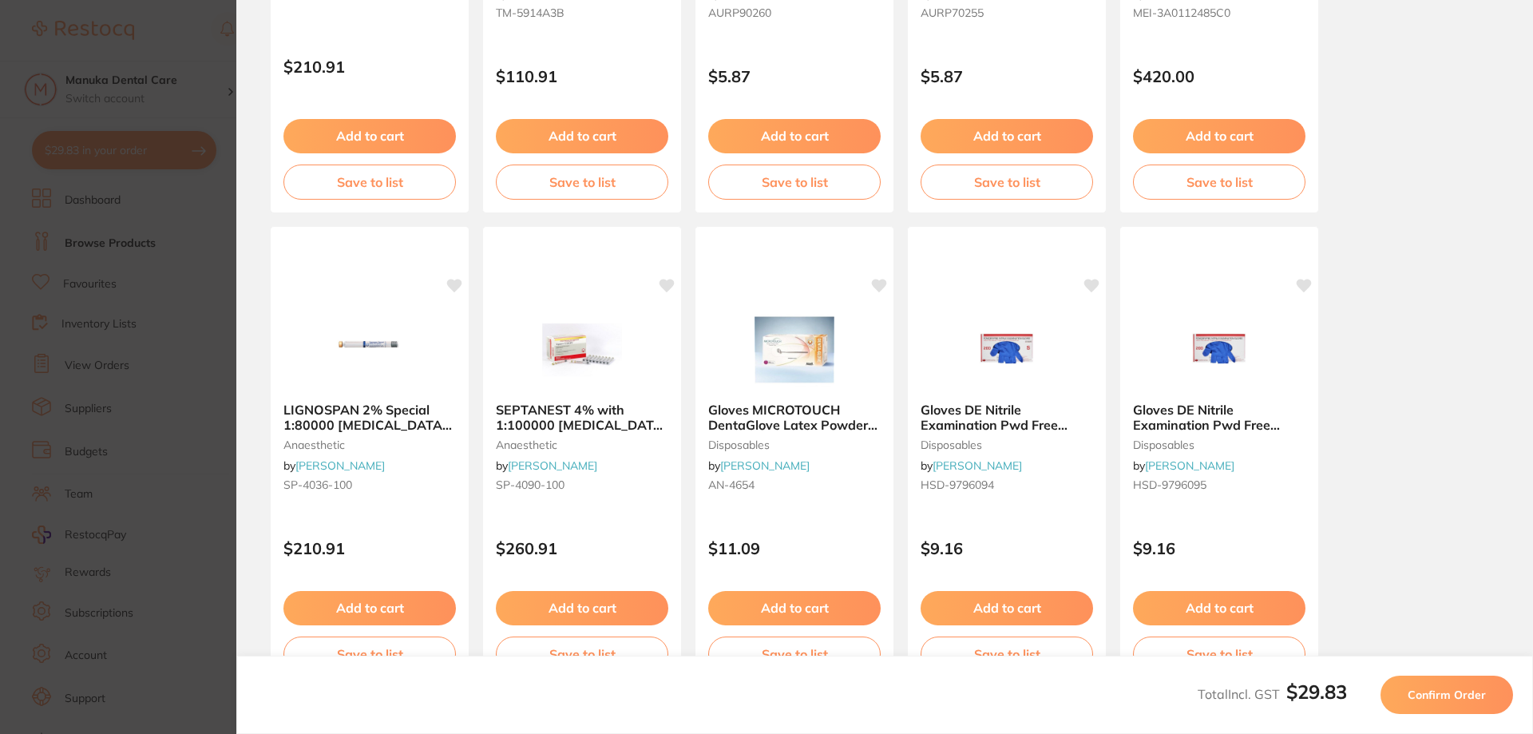
scroll to position [446, 0]
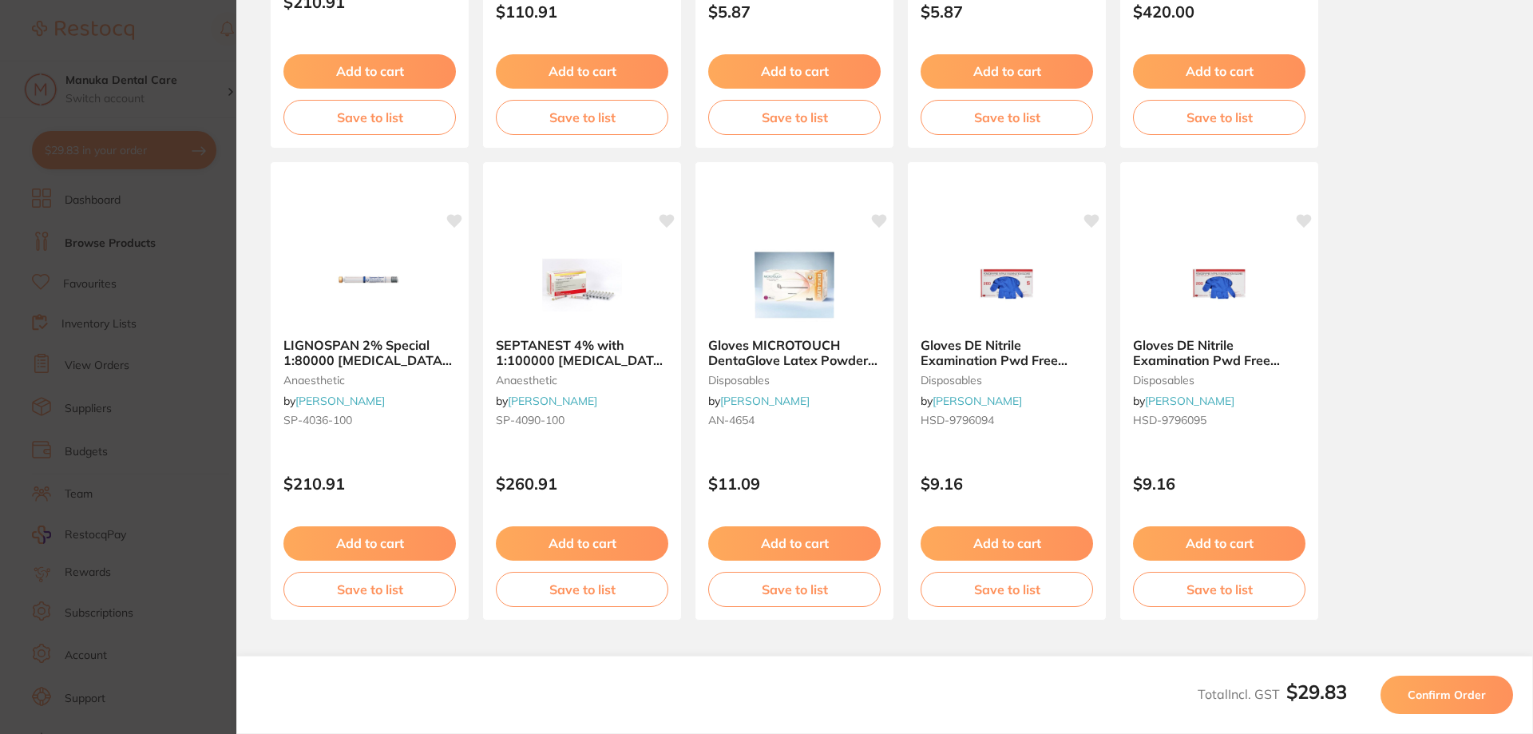
click at [1441, 692] on span "Confirm Order" at bounding box center [1447, 695] width 78 height 14
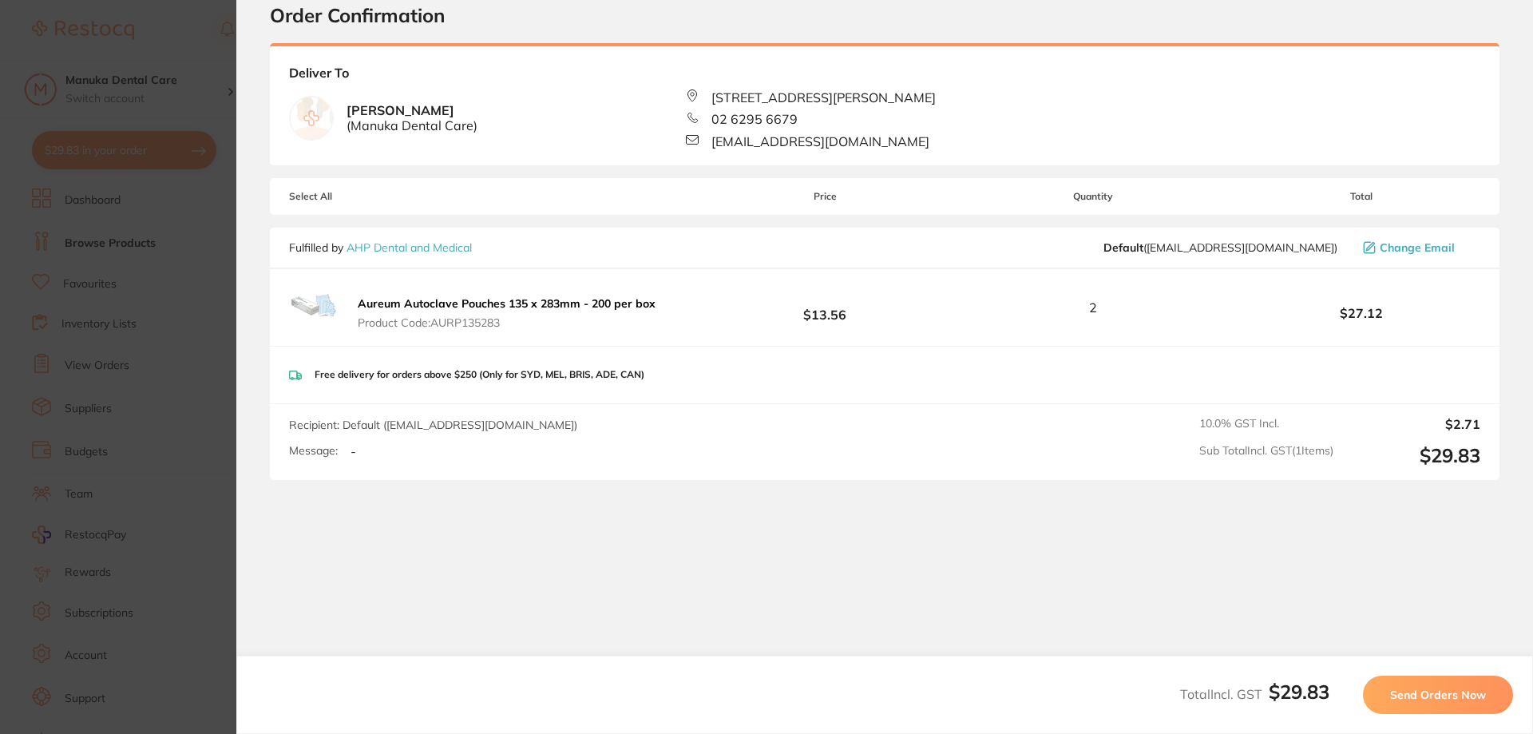
scroll to position [0, 0]
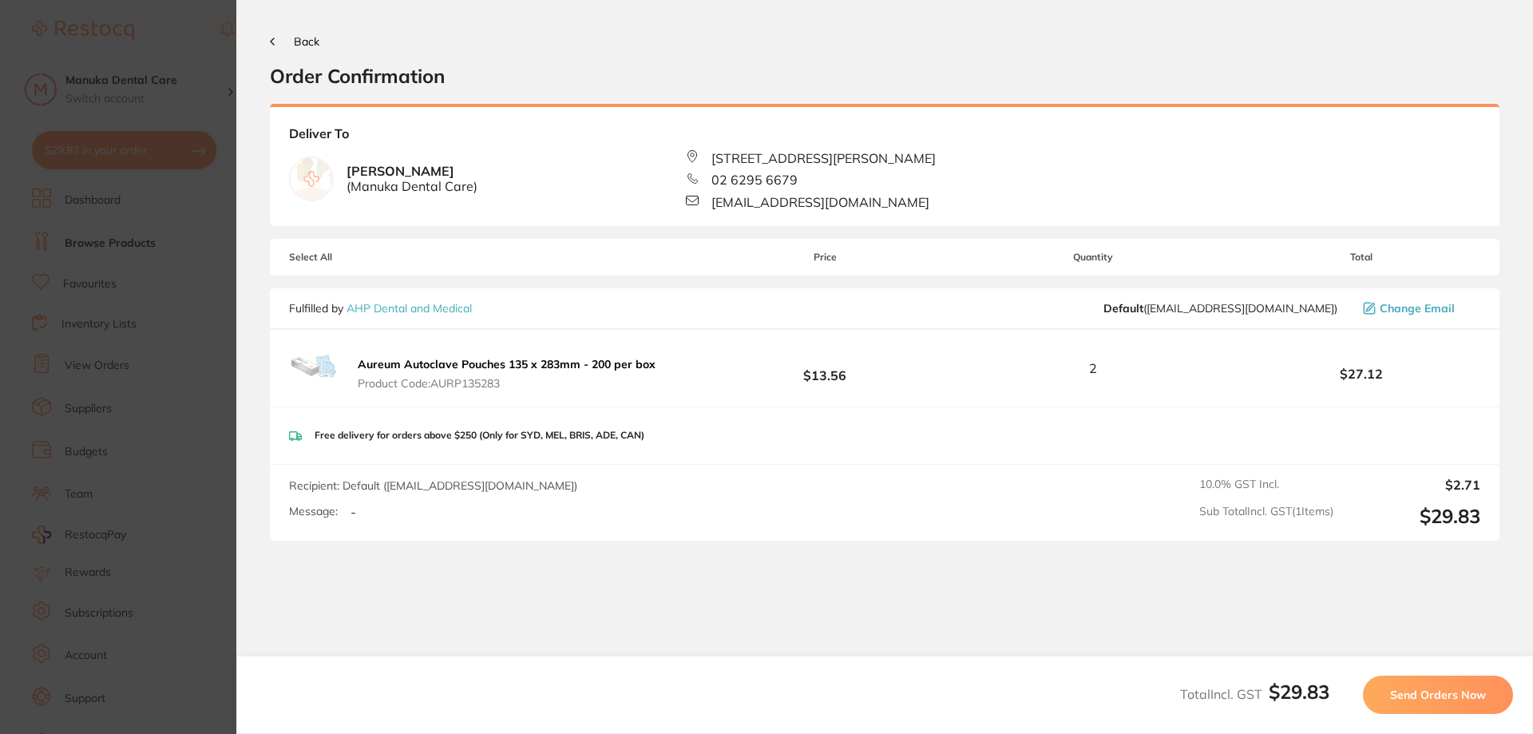
click at [1450, 698] on span "Send Orders Now" at bounding box center [1438, 695] width 96 height 14
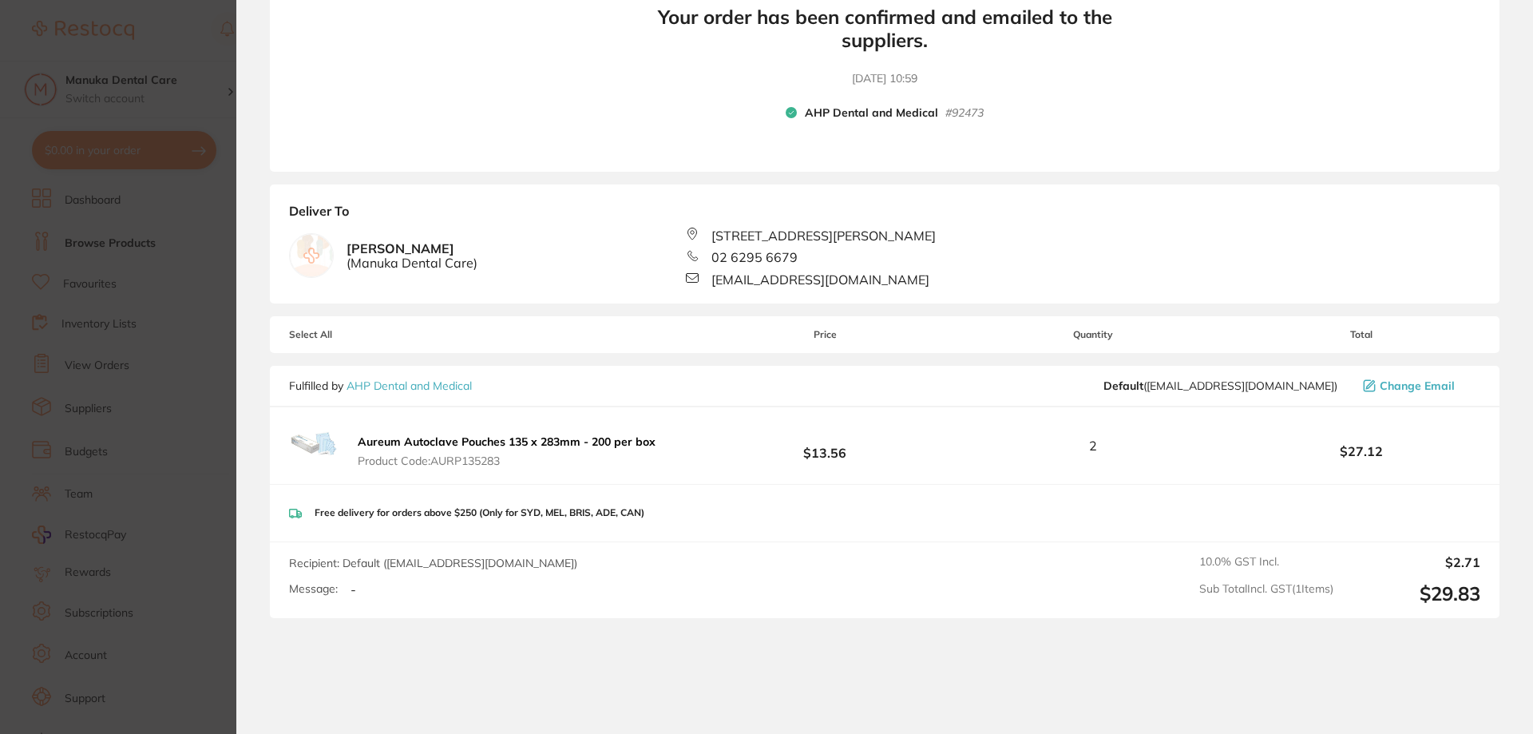
scroll to position [314, 0]
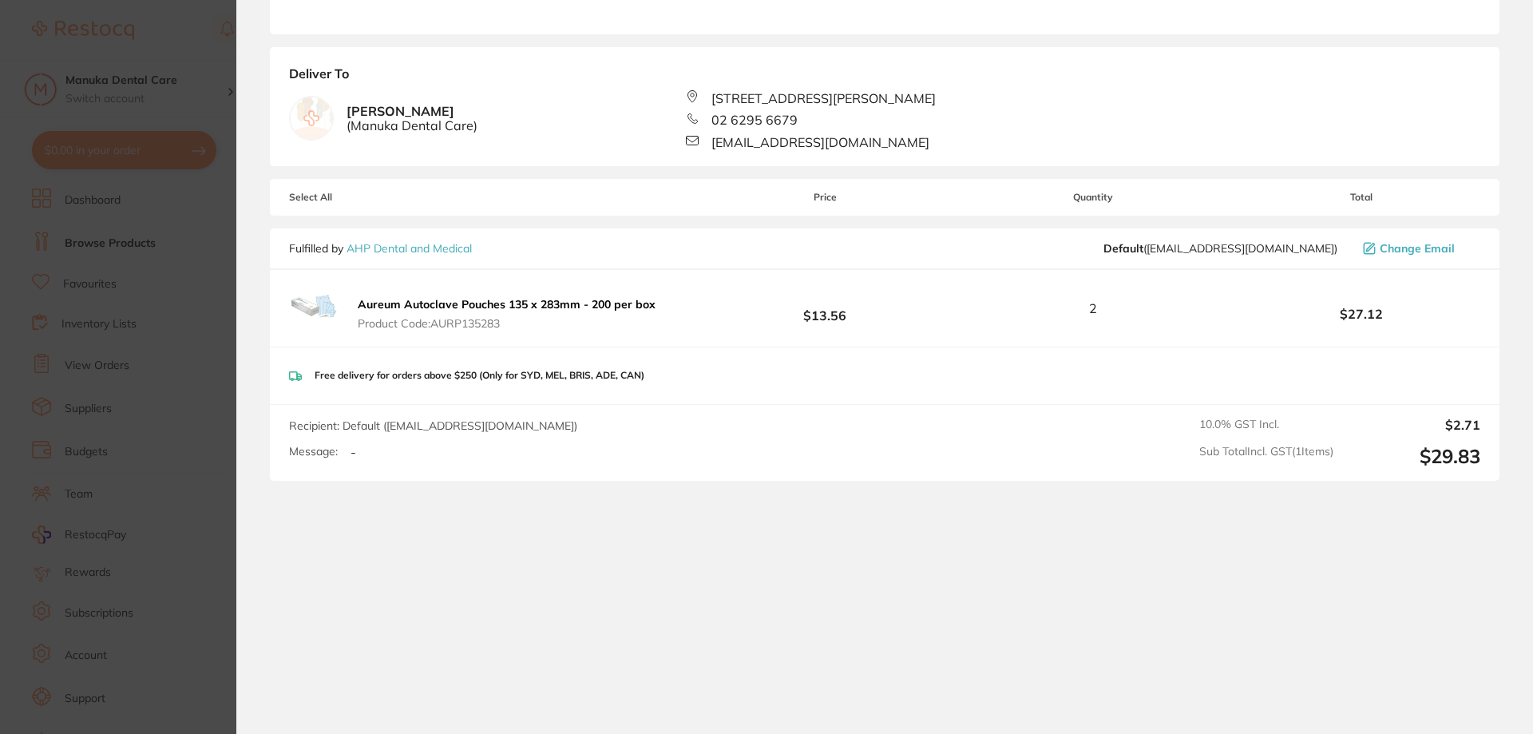
click at [141, 243] on section "Update RRP Set your pre negotiated price for this item. Item Agreed RRP (excl. …" at bounding box center [766, 367] width 1533 height 734
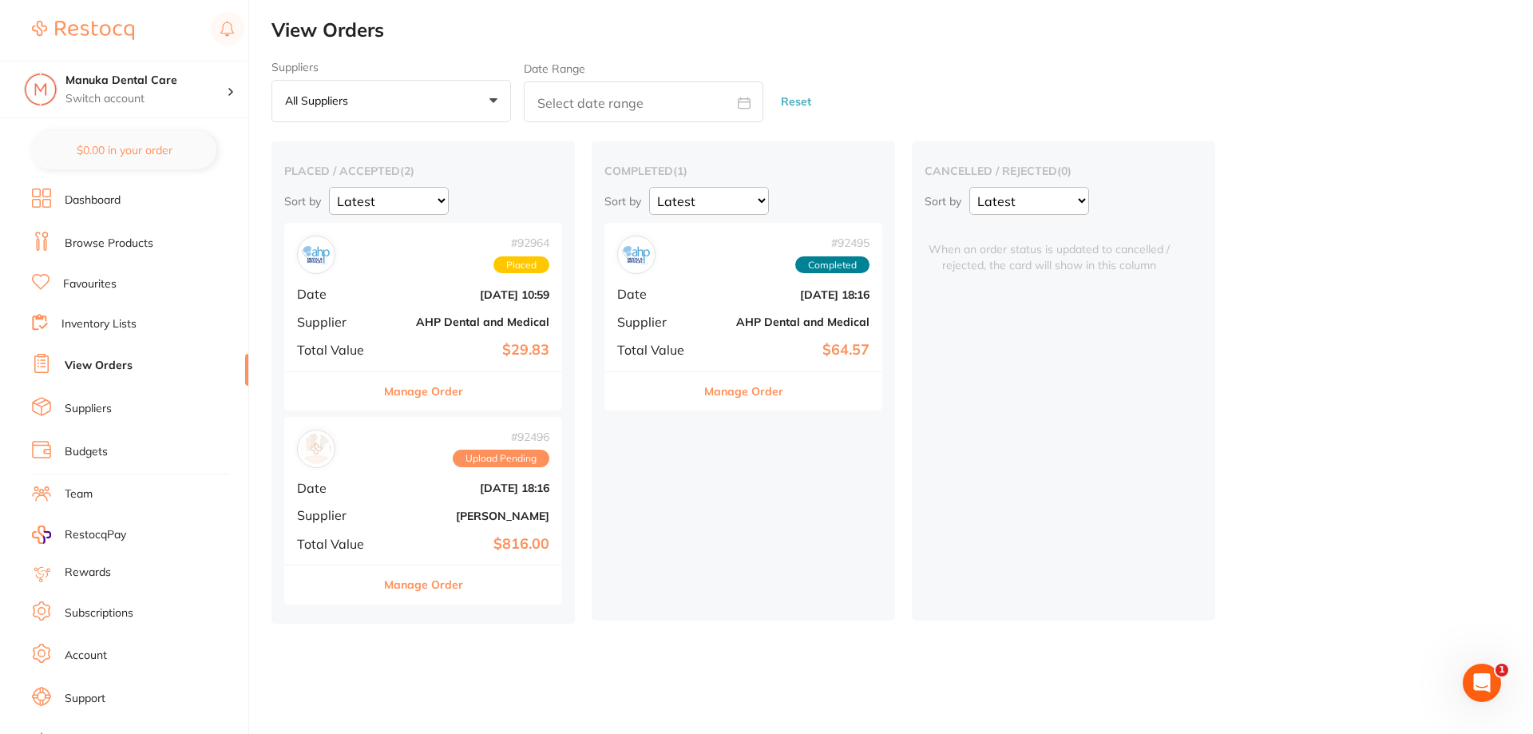
click at [490, 358] on b "$29.83" at bounding box center [470, 350] width 160 height 17
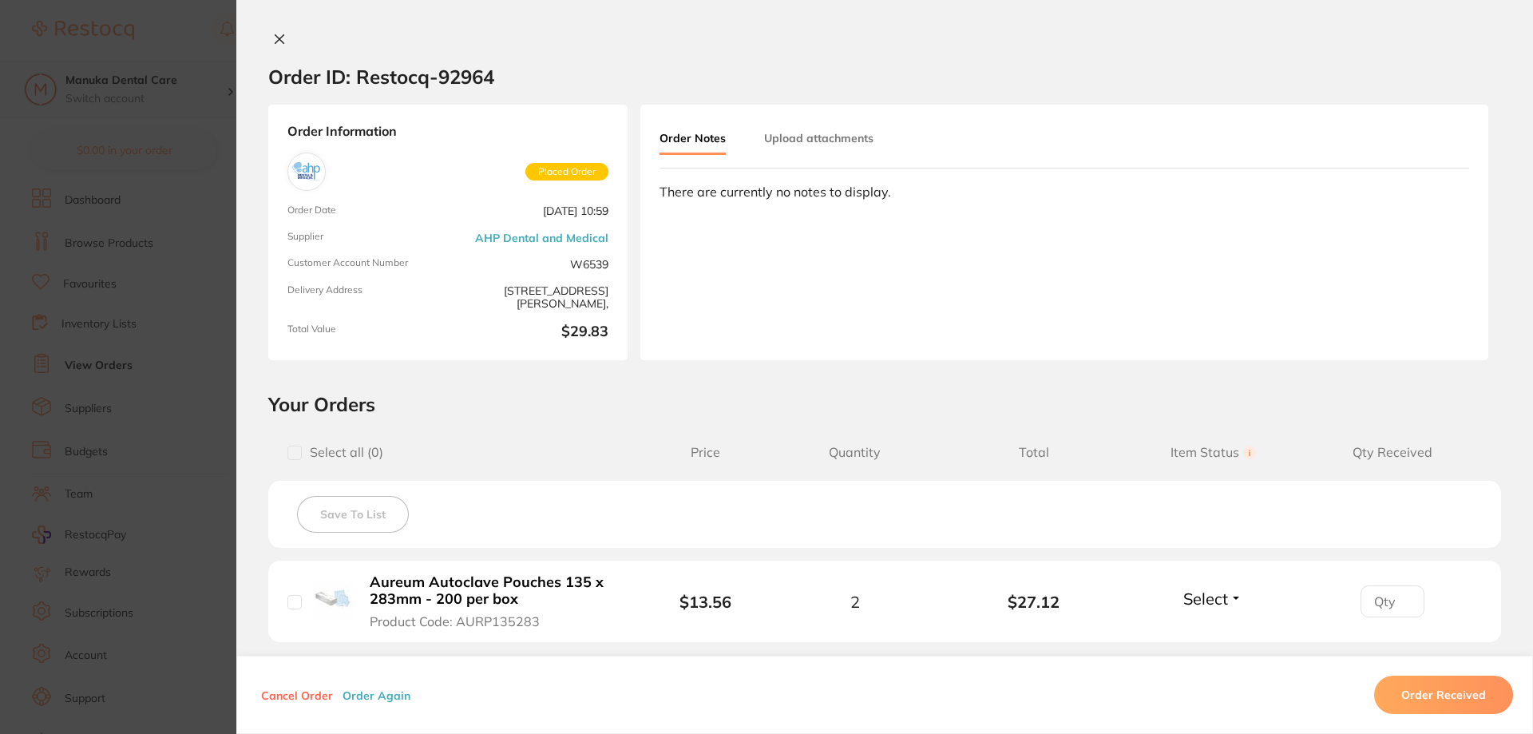
click at [180, 80] on section "Order ID: Restocq- 92964 Order Information Placed Order Order Date [DATE] 10:59…" at bounding box center [766, 367] width 1533 height 734
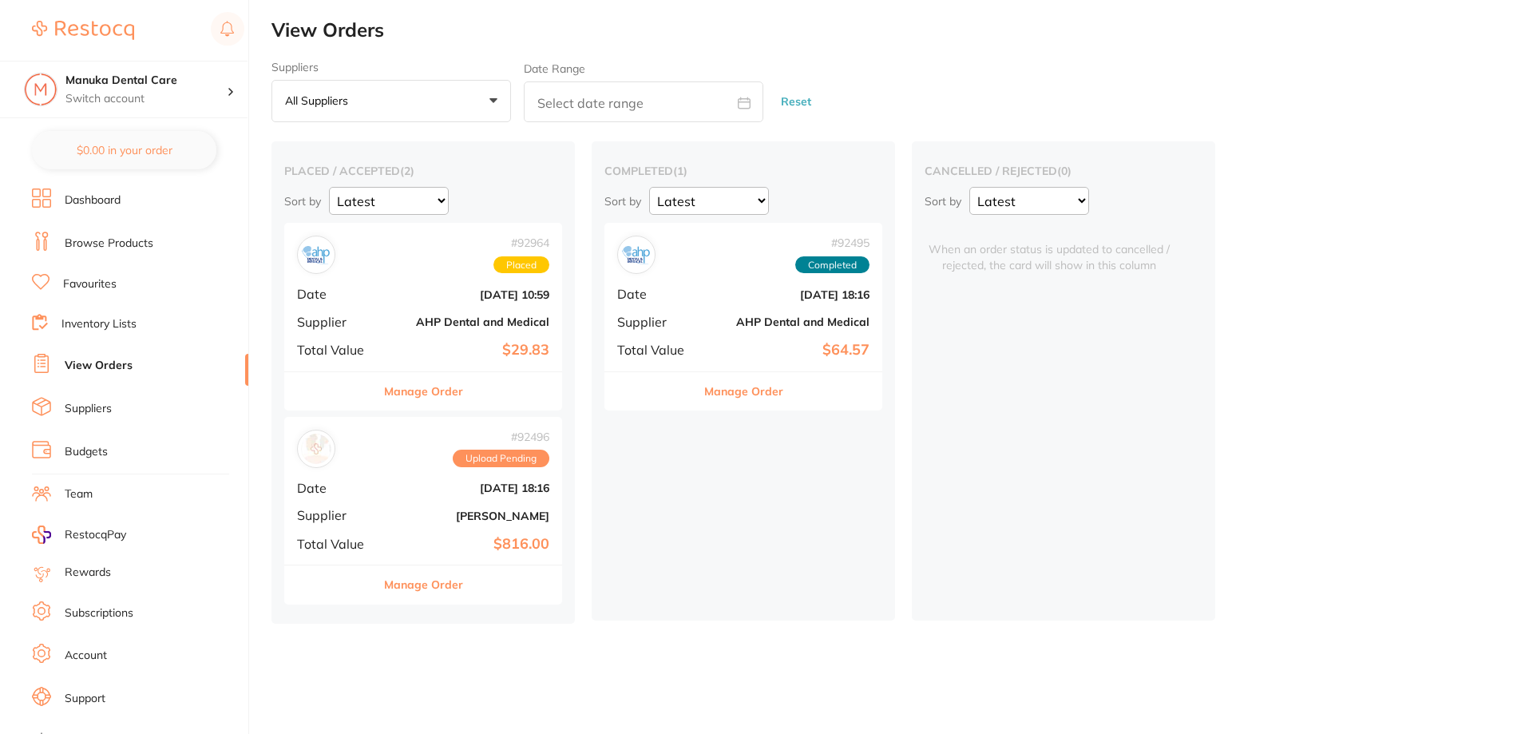
click at [442, 328] on b "AHP Dental and Medical" at bounding box center [470, 321] width 160 height 13
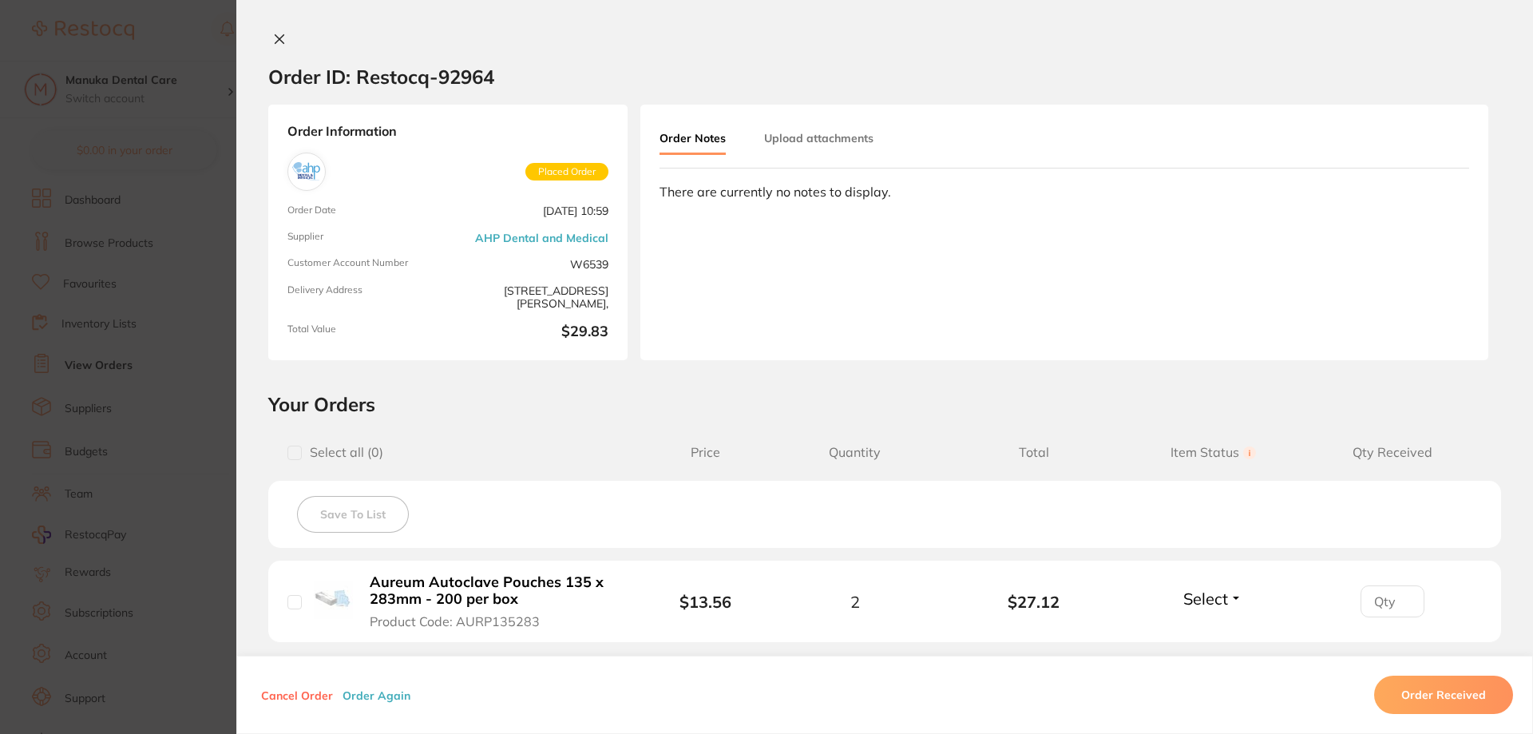
click at [780, 134] on button "Upload attachments" at bounding box center [818, 138] width 109 height 29
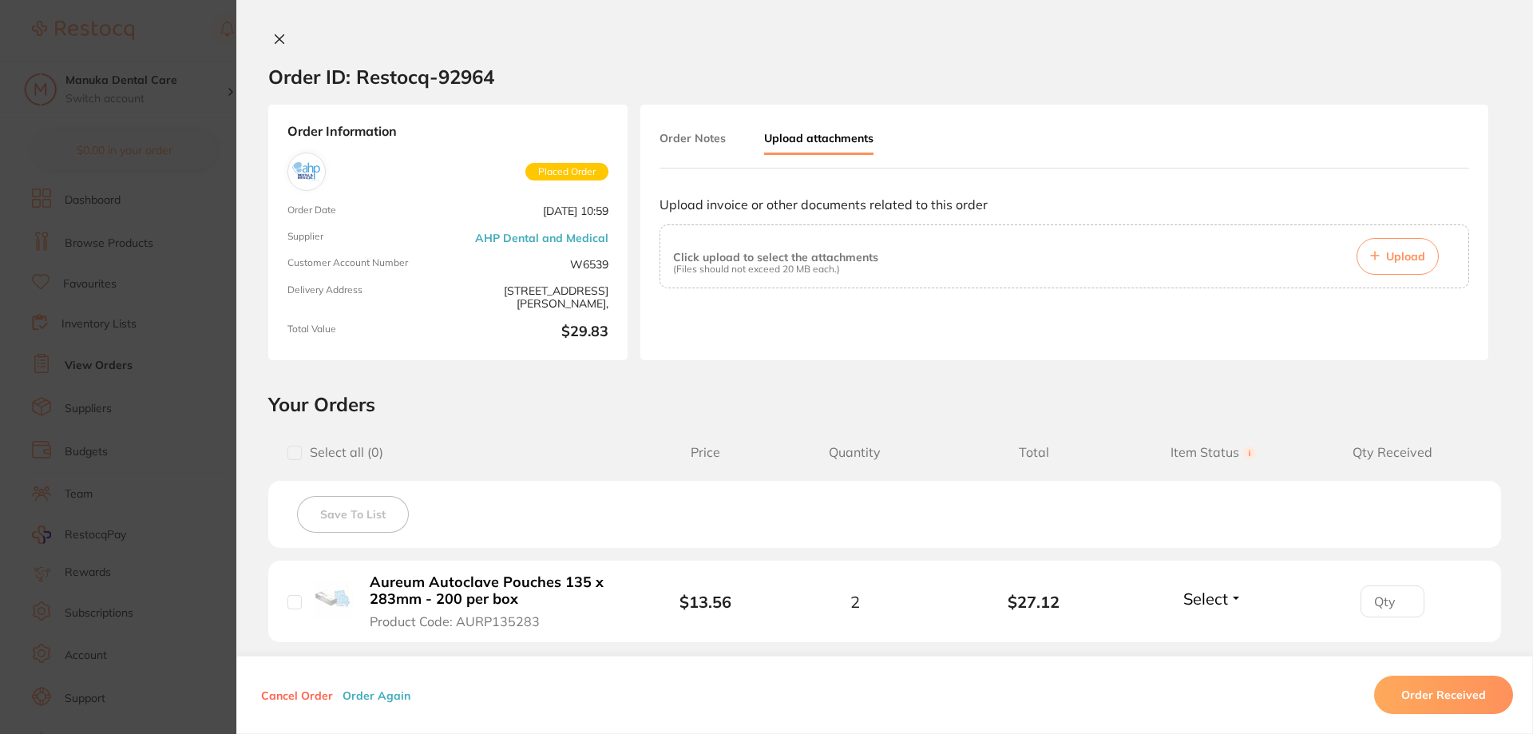
click at [696, 134] on button "Order Notes" at bounding box center [693, 138] width 66 height 29
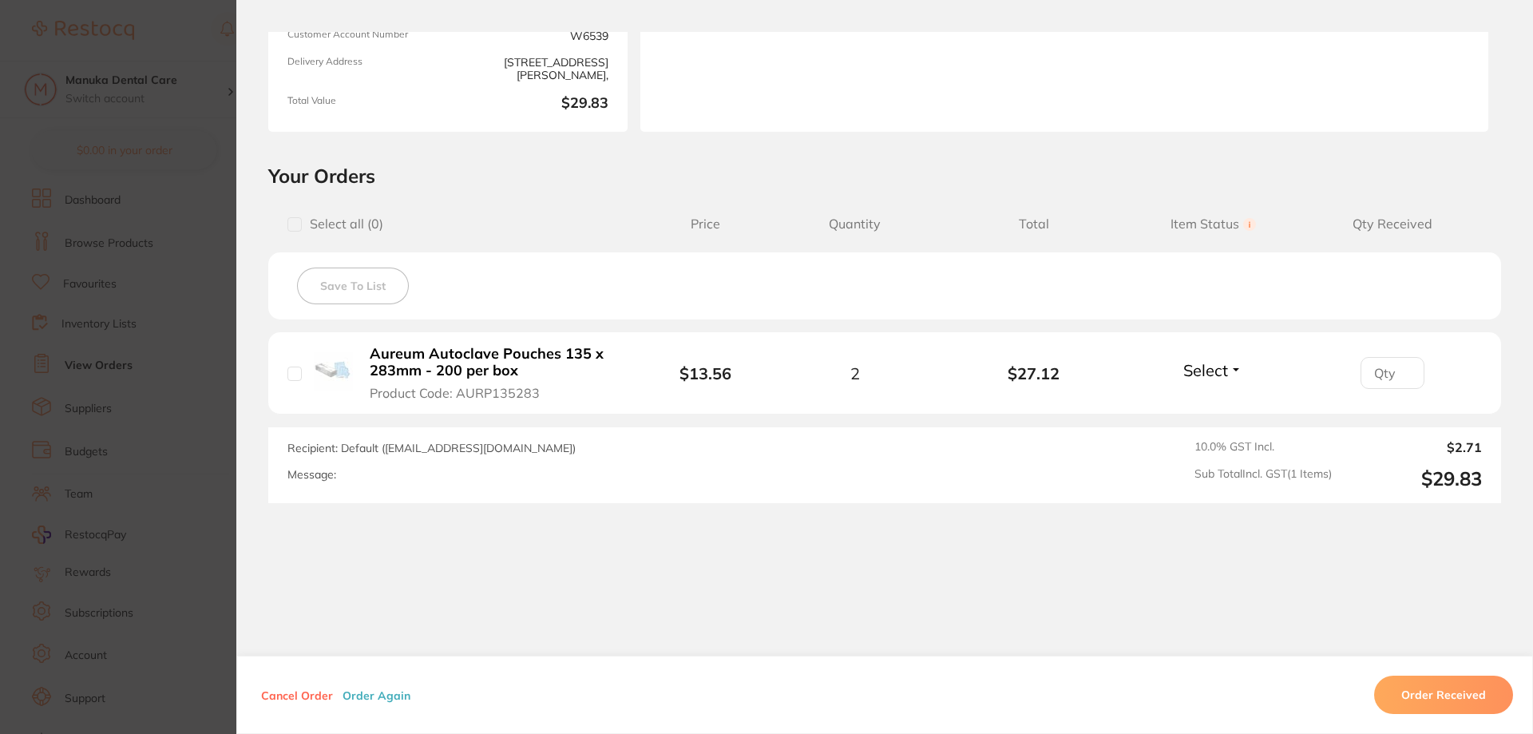
scroll to position [236, 0]
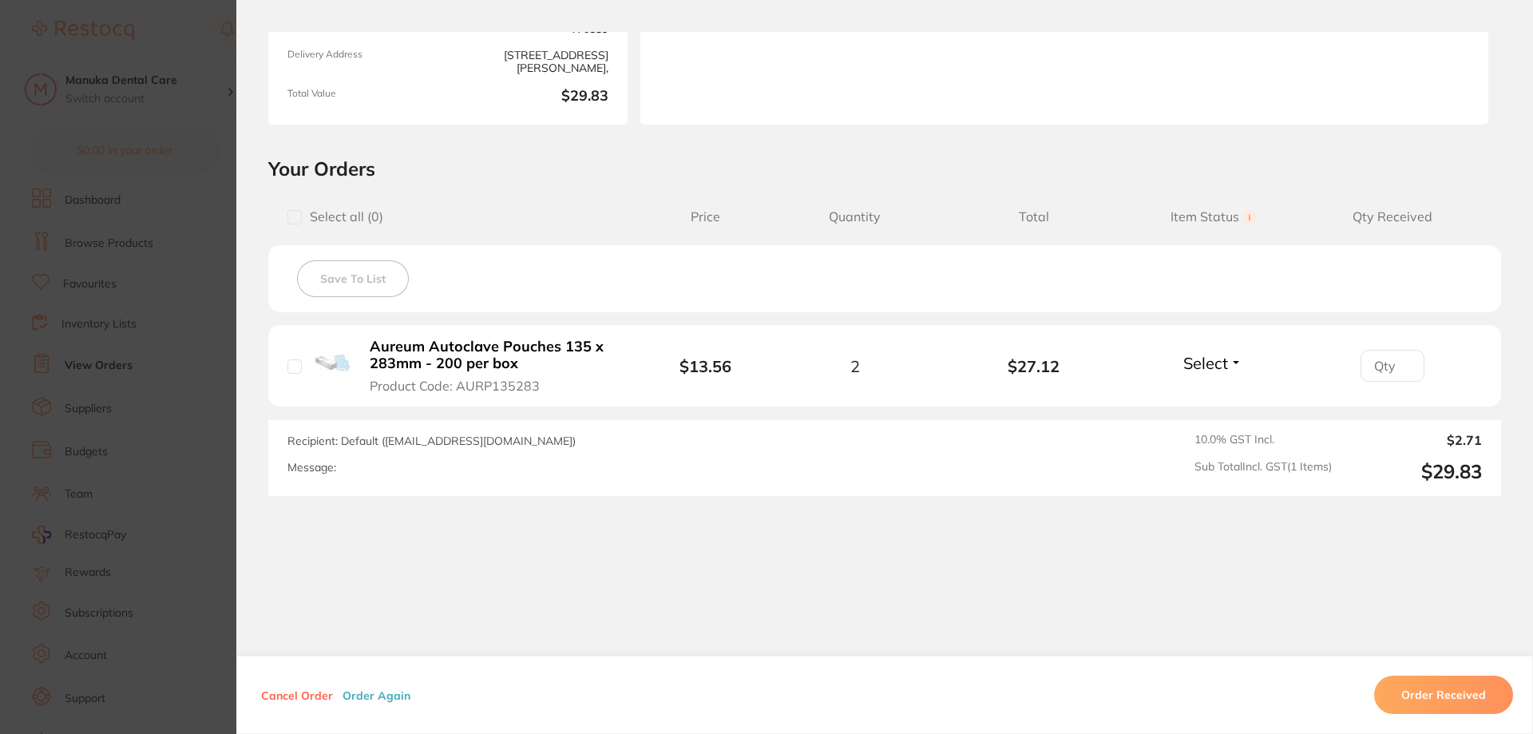
click at [145, 250] on section "Order ID: Restocq- 92964 Order Information Placed Order Order Date [DATE] 10:59…" at bounding box center [766, 367] width 1533 height 734
